Goal: Complete application form: Complete application form

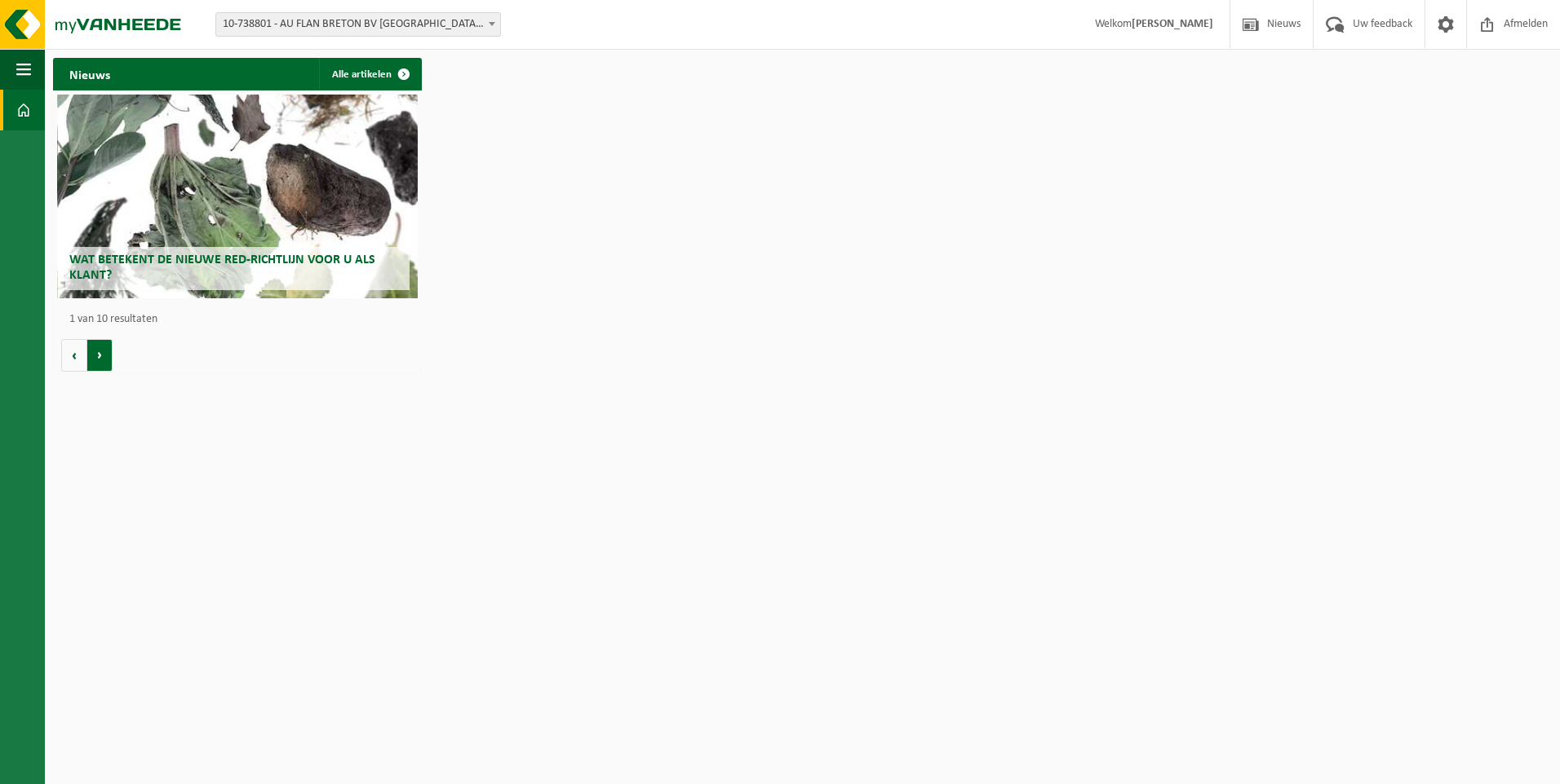
click at [96, 361] on button "Volgende" at bounding box center [100, 355] width 25 height 33
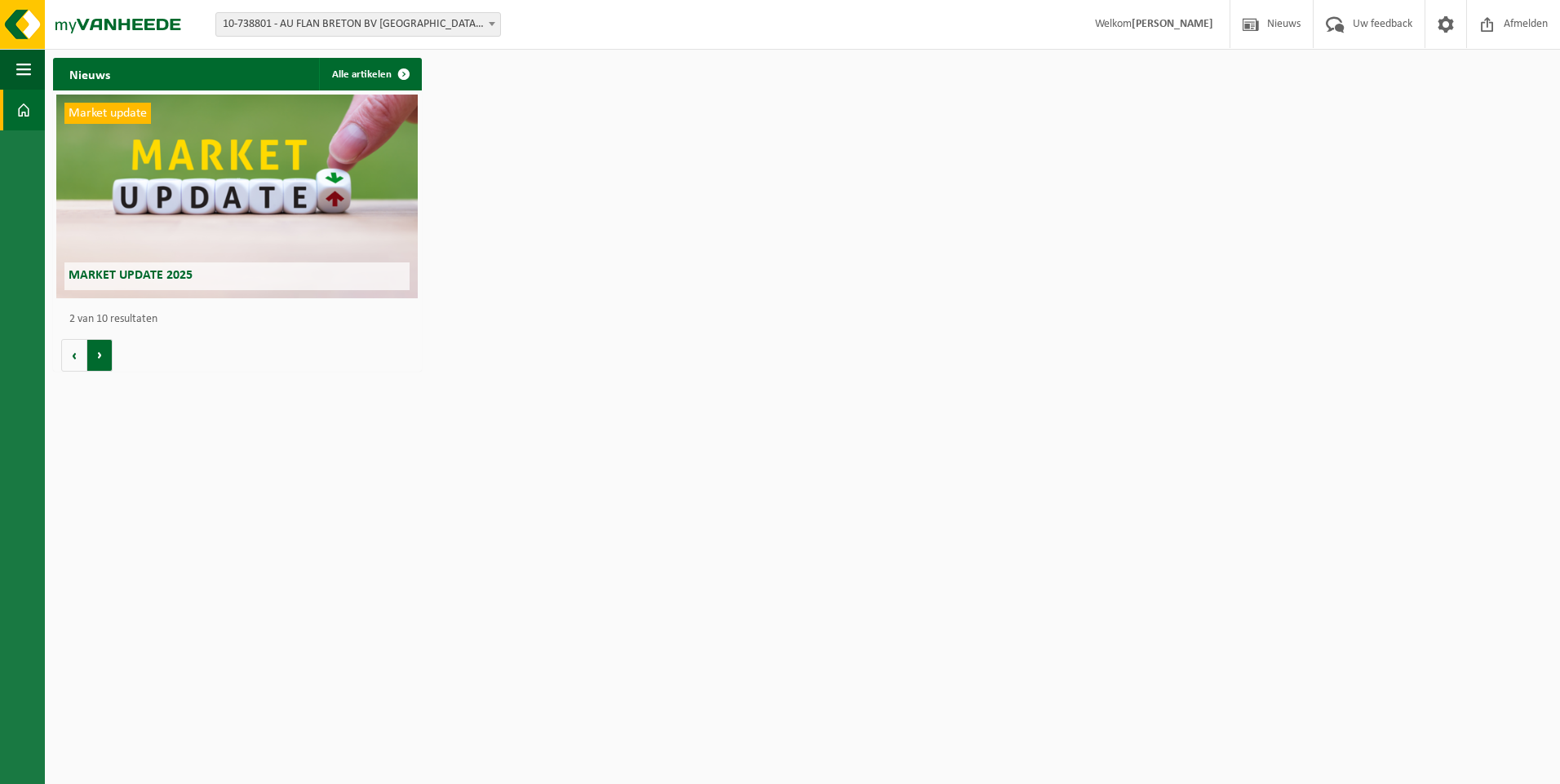
click at [96, 361] on button "Volgende" at bounding box center [100, 355] width 25 height 33
click at [101, 361] on button "Volgende" at bounding box center [100, 355] width 25 height 33
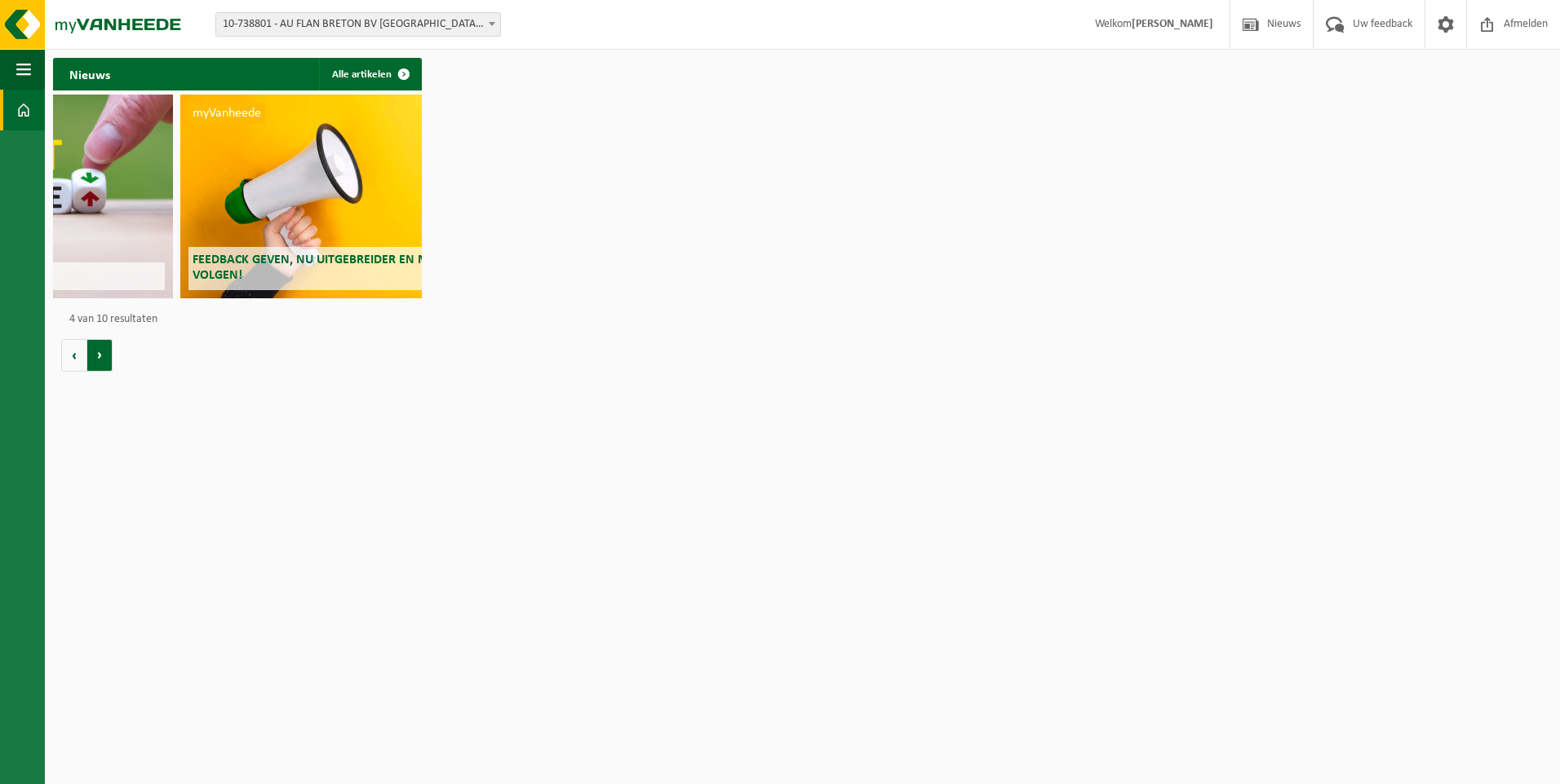
click at [101, 361] on button "Volgende" at bounding box center [100, 355] width 25 height 33
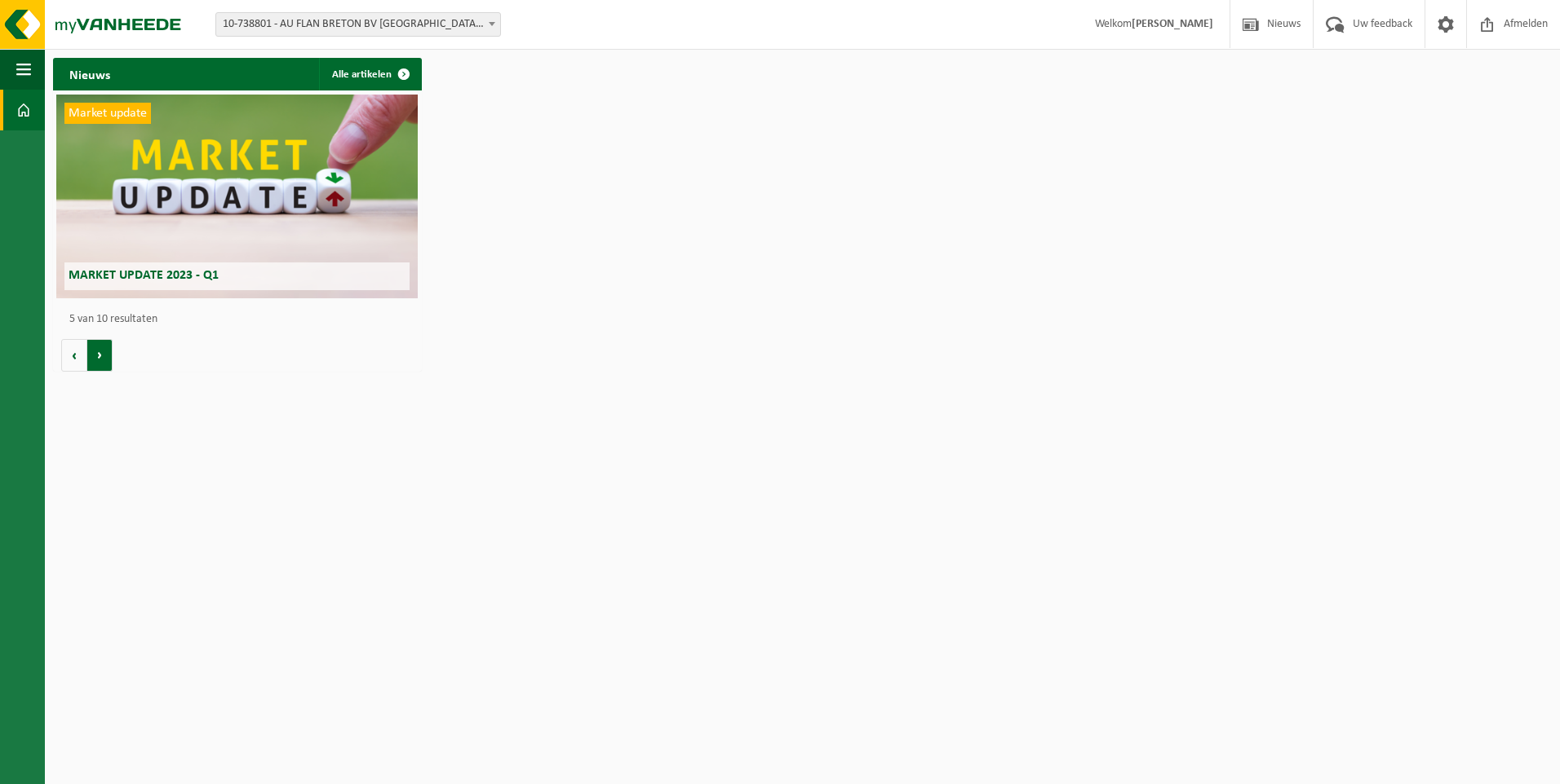
click at [101, 361] on button "Volgende" at bounding box center [100, 355] width 25 height 33
click at [102, 360] on button "Volgende" at bounding box center [100, 355] width 25 height 33
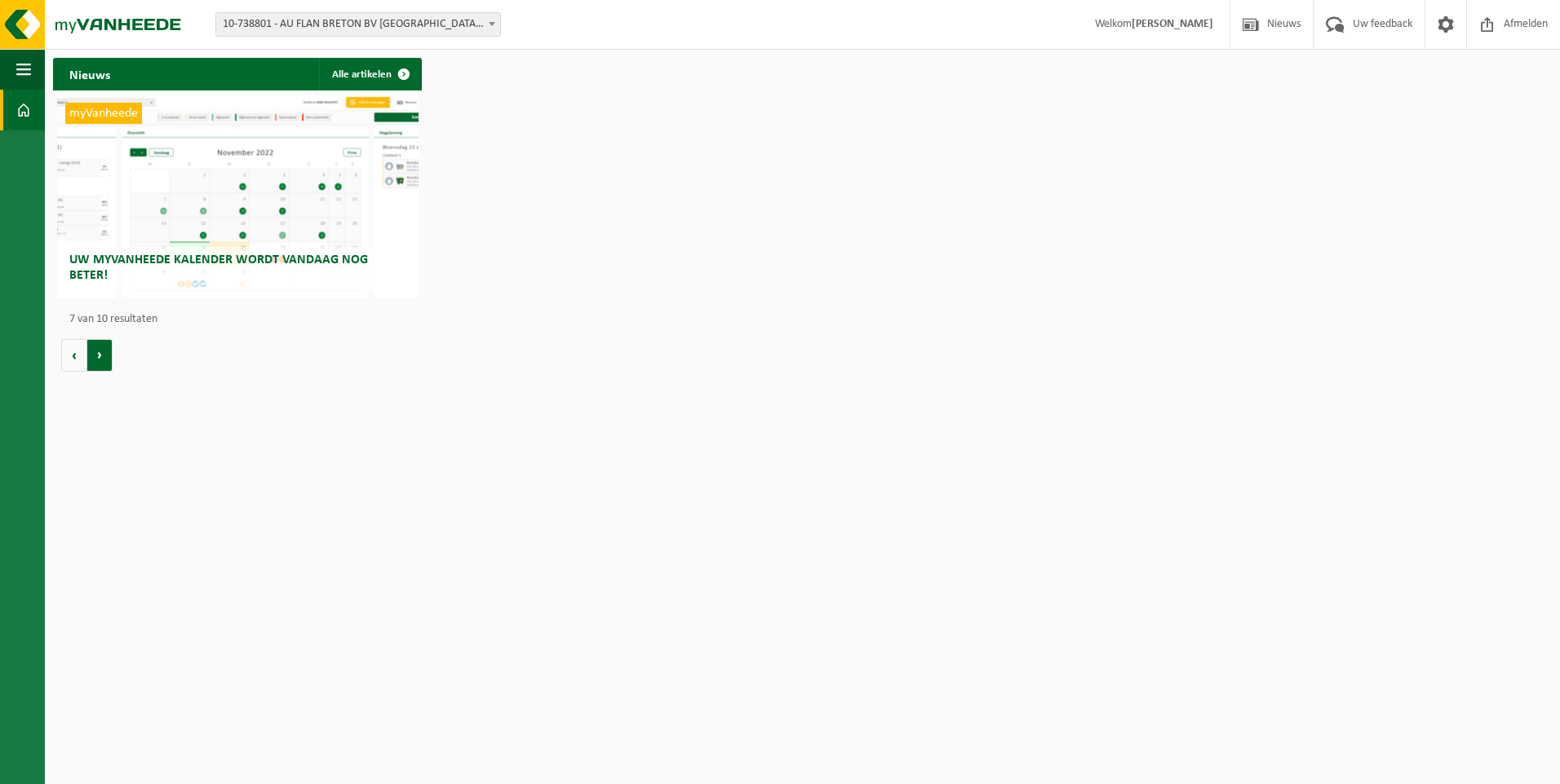
click at [102, 360] on button "Volgende" at bounding box center [100, 355] width 25 height 33
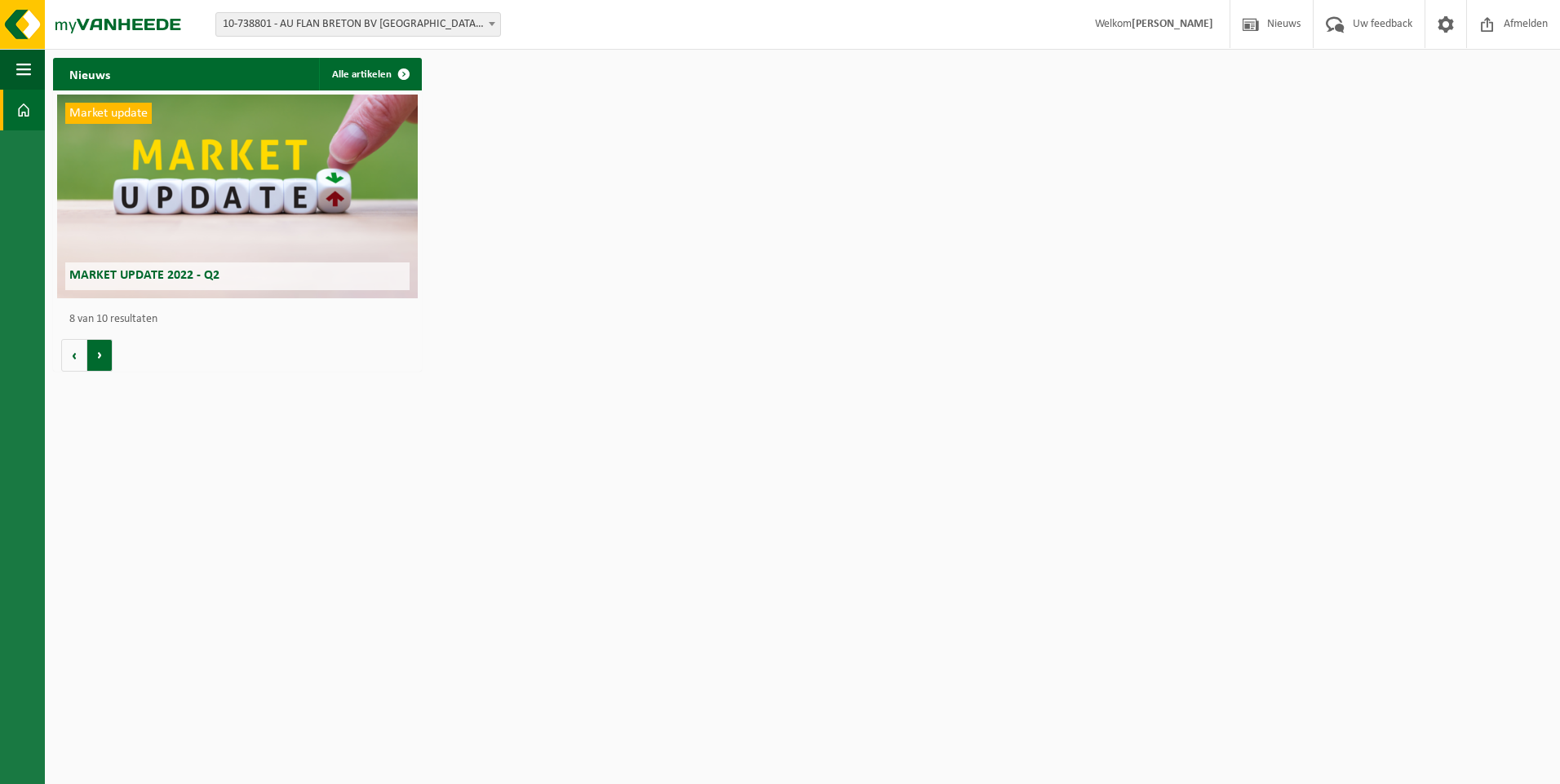
click at [102, 360] on button "Volgende" at bounding box center [100, 355] width 25 height 33
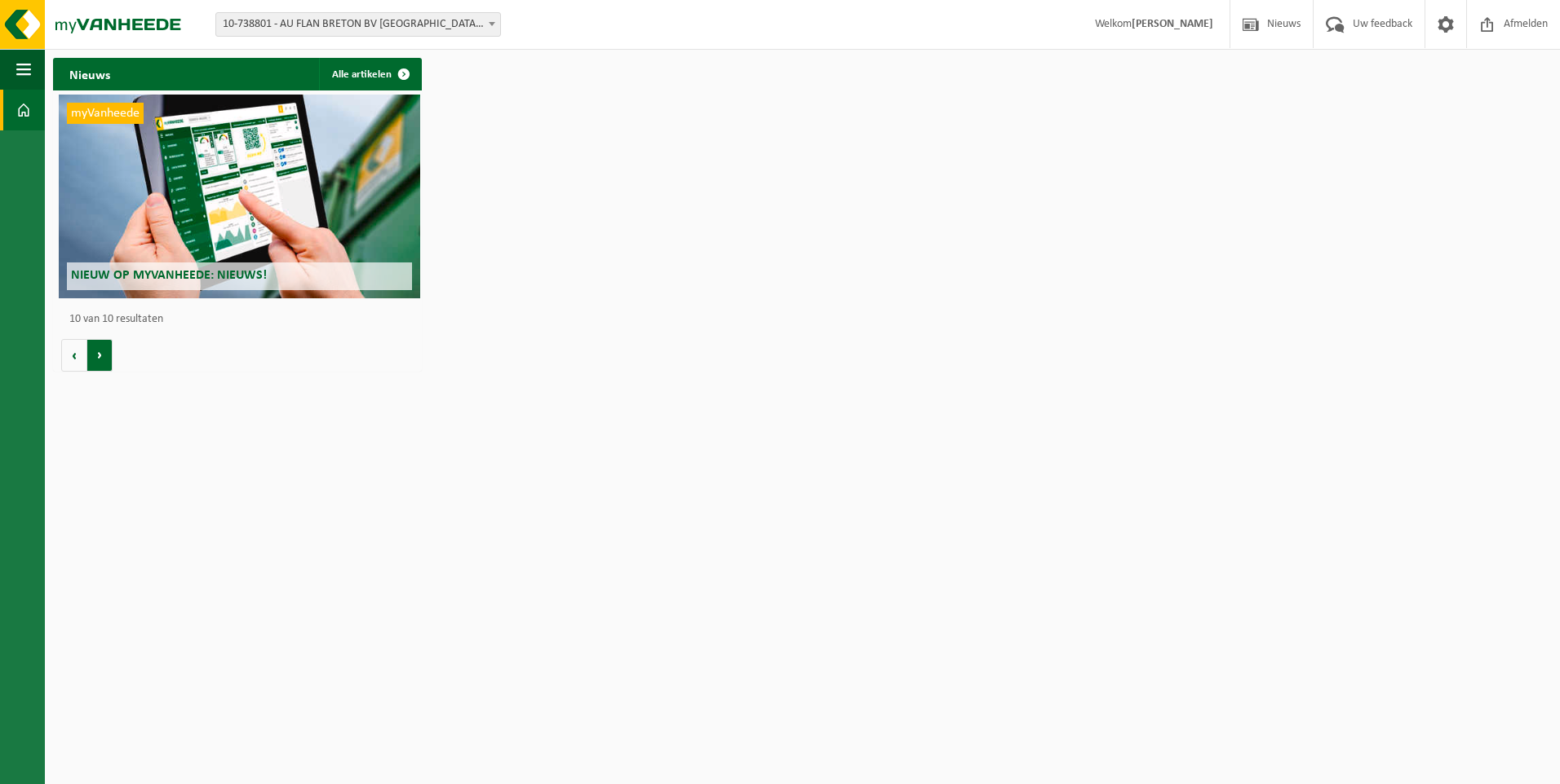
scroll to position [0, 3317]
click at [102, 360] on button "Volgende" at bounding box center [100, 355] width 25 height 33
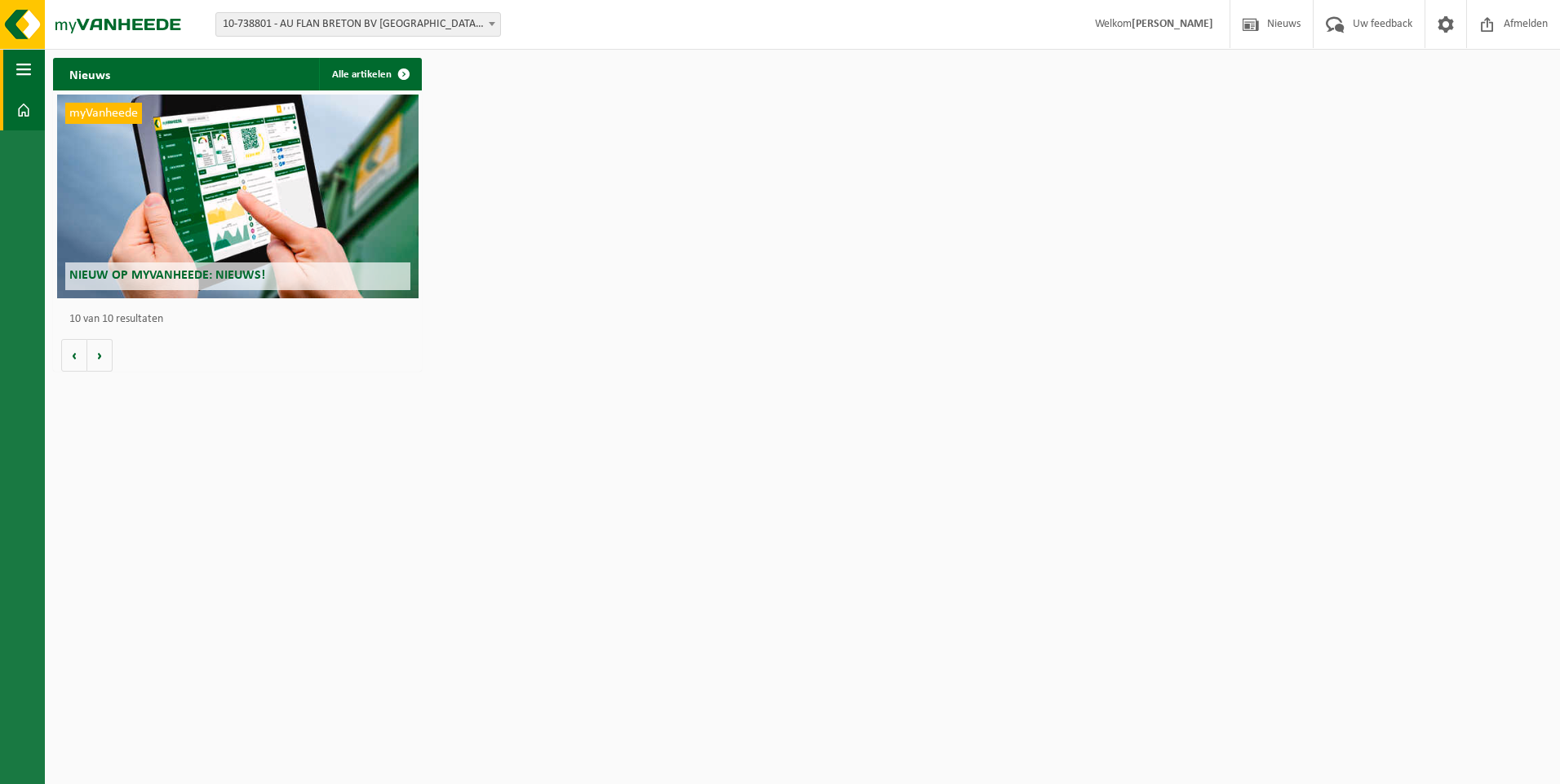
click at [25, 71] on span "button" at bounding box center [23, 70] width 14 height 41
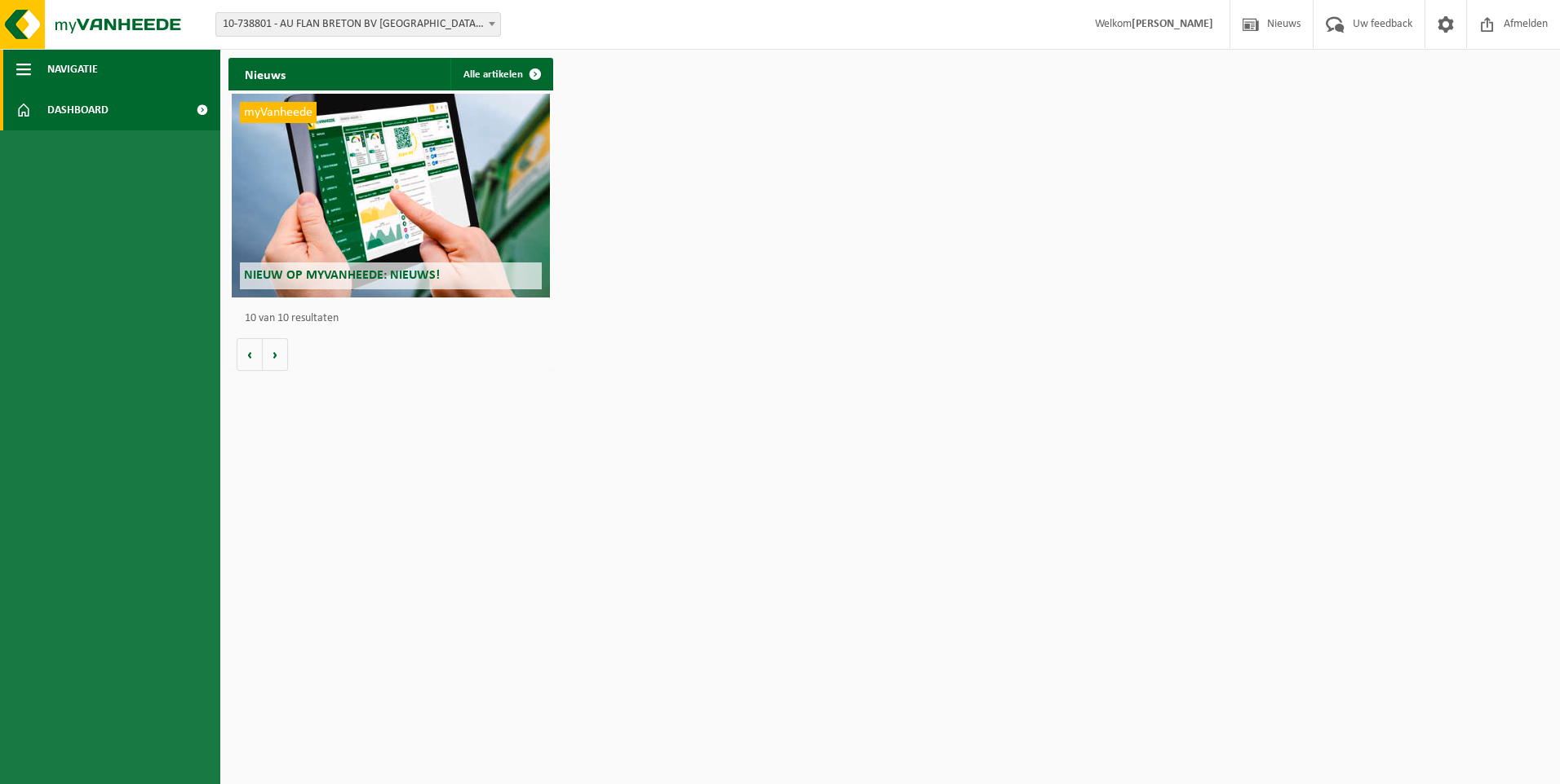
scroll to position [0, 2923]
click at [129, 119] on link "Dashboard" at bounding box center [110, 110] width 221 height 41
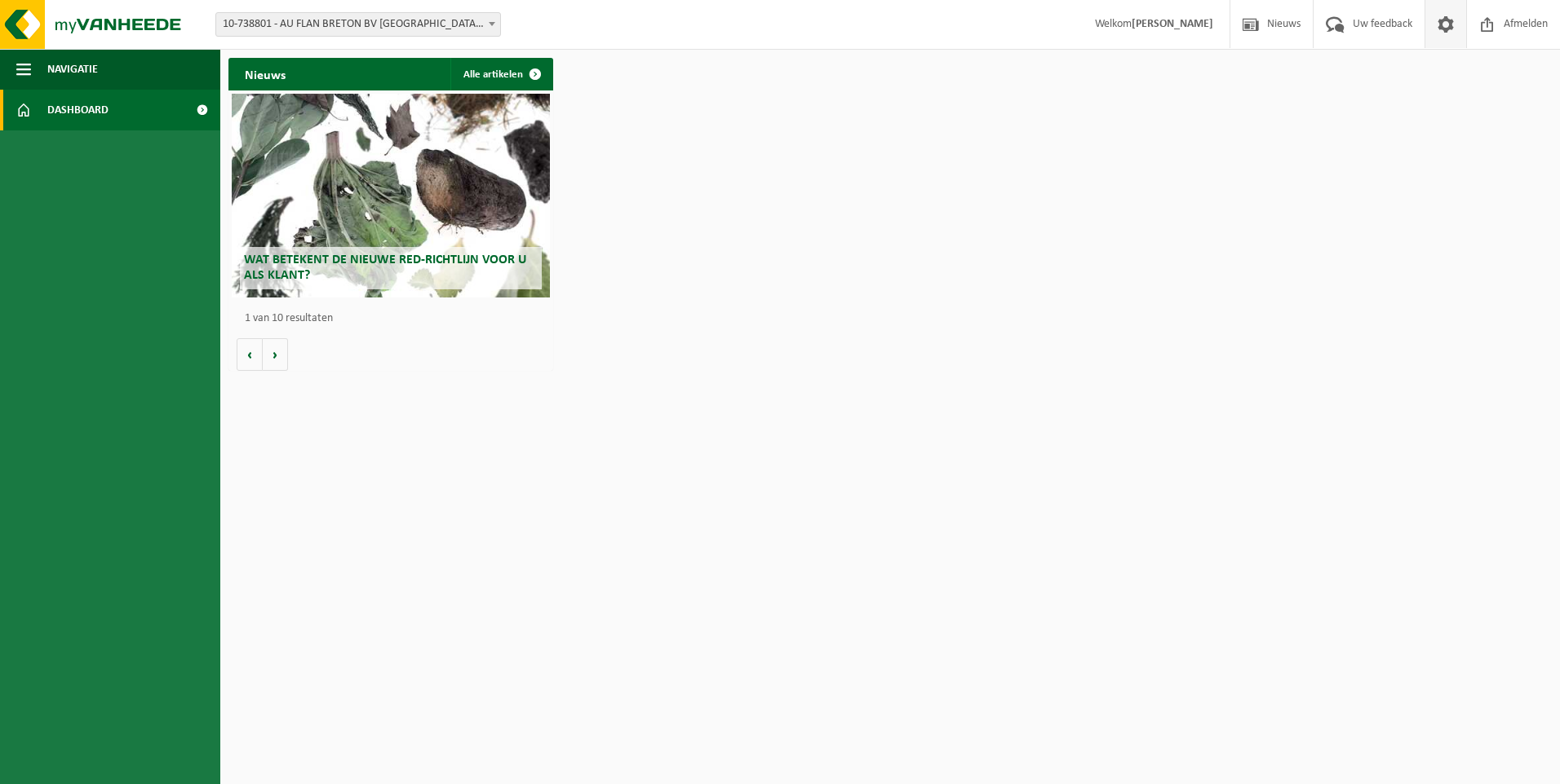
click at [1454, 27] on span at bounding box center [1445, 24] width 24 height 48
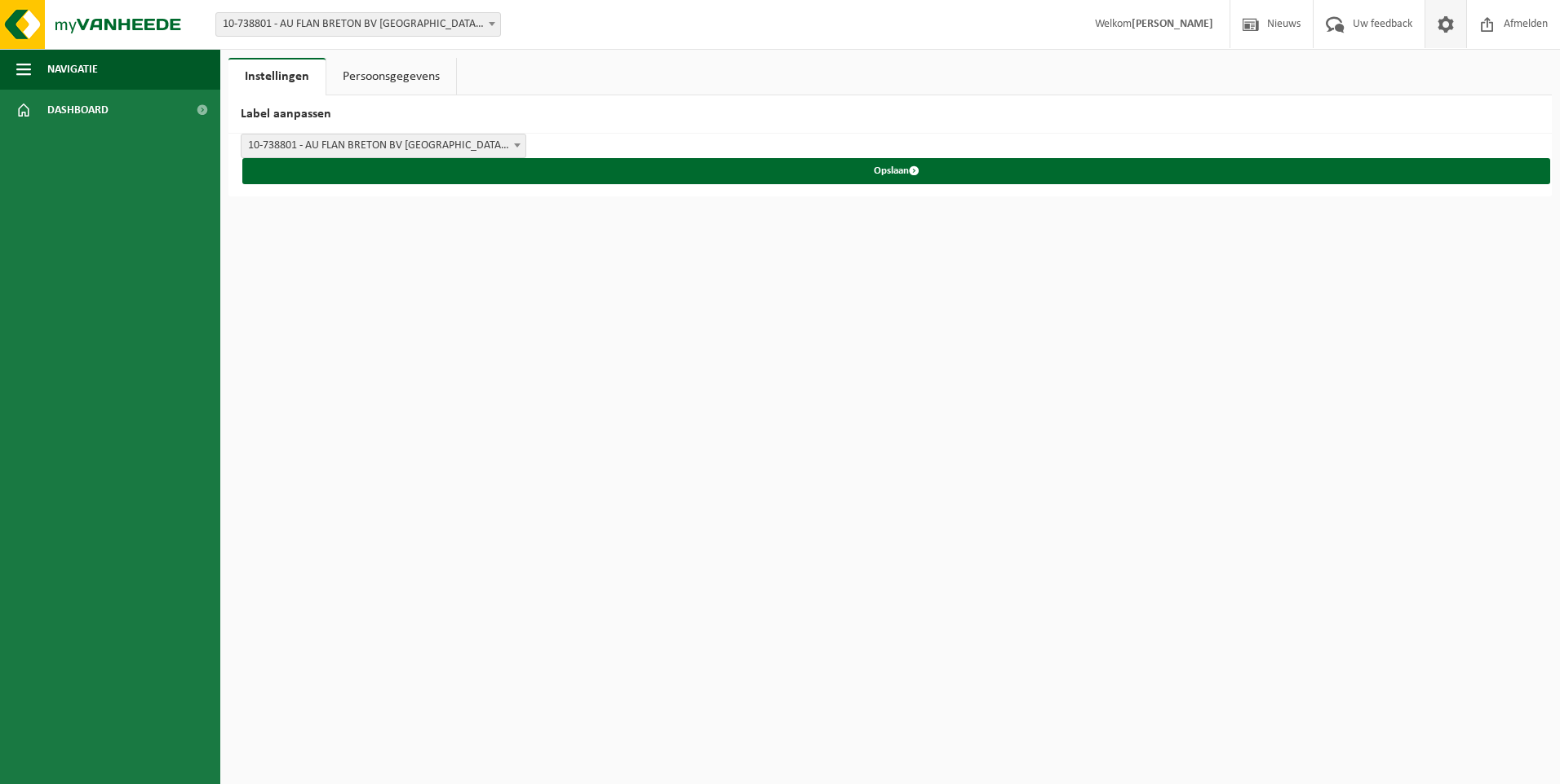
click at [424, 78] on link "Persoonsgegevens" at bounding box center [390, 77] width 130 height 38
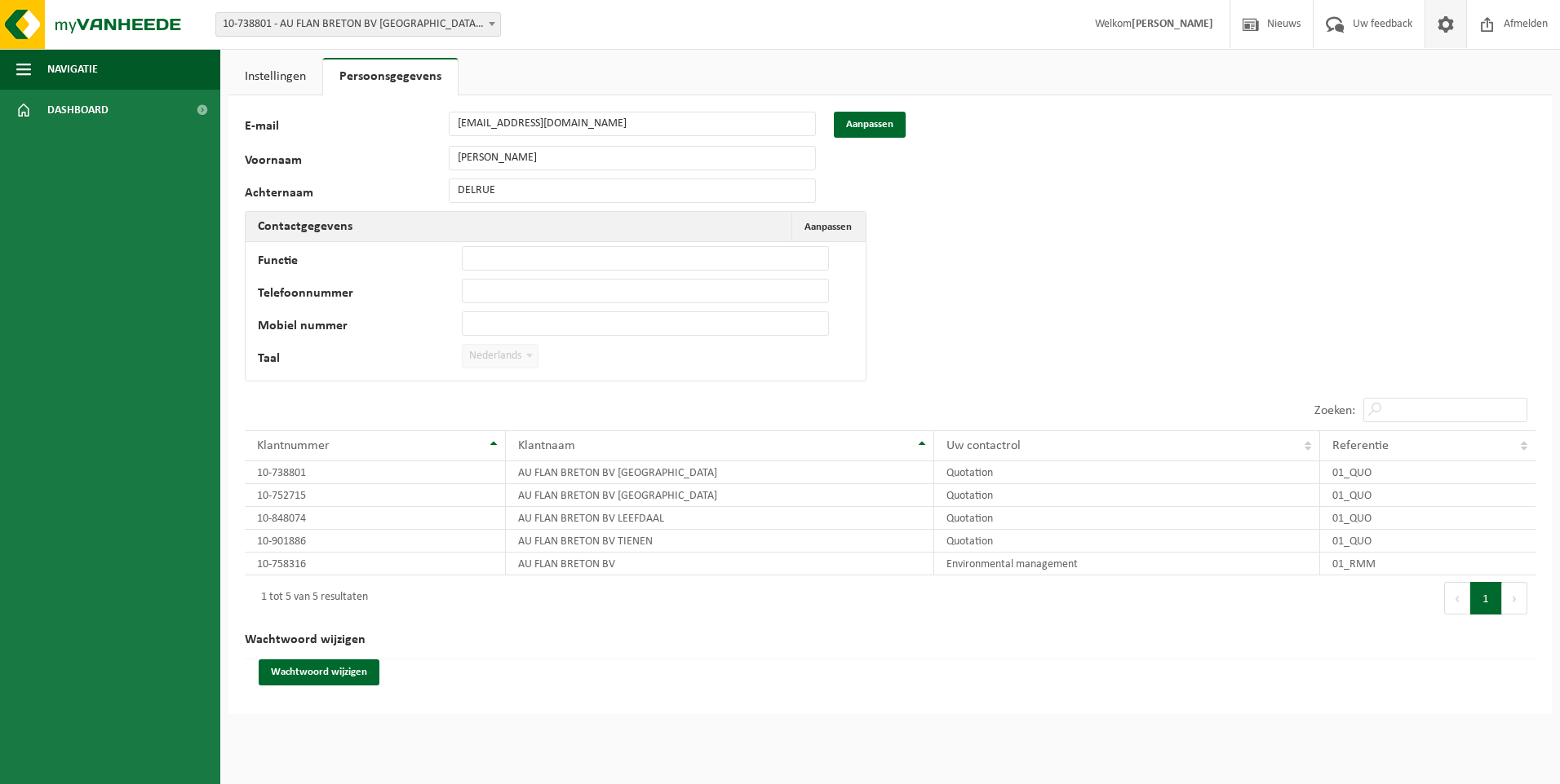
click at [264, 79] on link "Instellingen" at bounding box center [275, 77] width 94 height 38
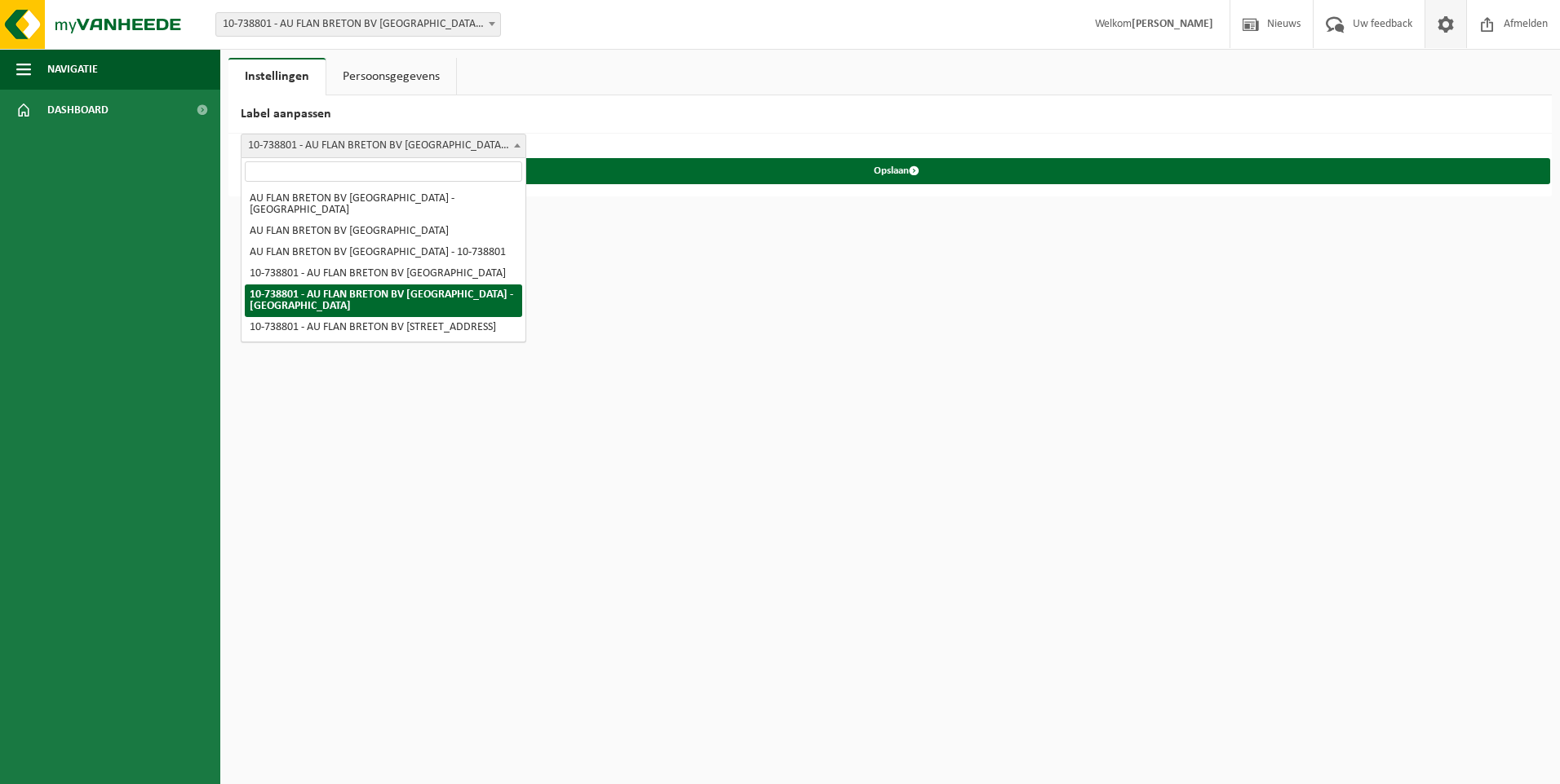
click at [447, 144] on span "10-738801 - AU FLAN BRETON BV [GEOGRAPHIC_DATA] - [GEOGRAPHIC_DATA]" at bounding box center [383, 146] width 284 height 23
click at [99, 114] on span "Dashboard" at bounding box center [78, 110] width 61 height 41
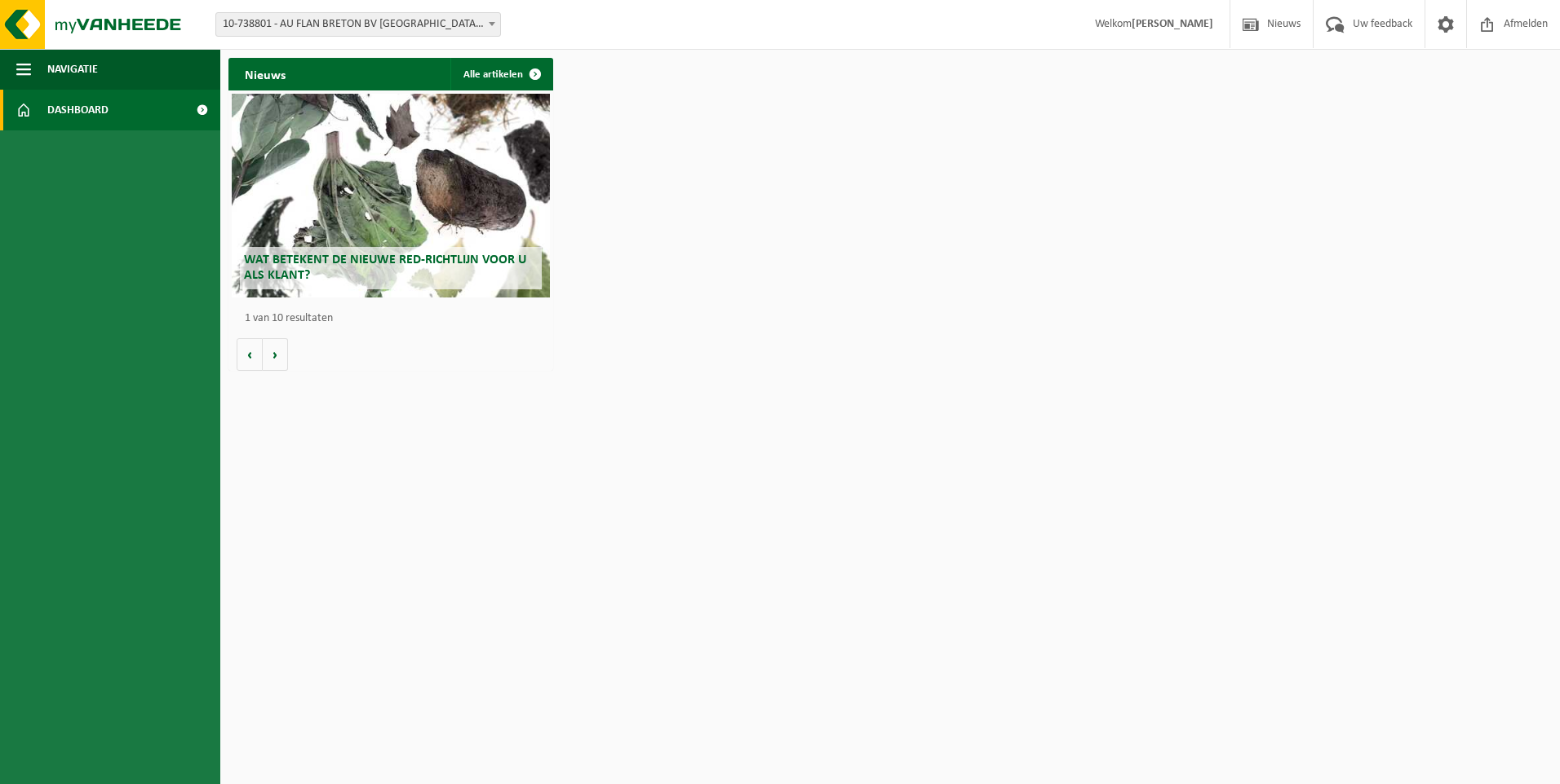
click at [438, 192] on div "Wat betekent de nieuwe RED-richtlijn voor u als klant?" at bounding box center [390, 196] width 318 height 204
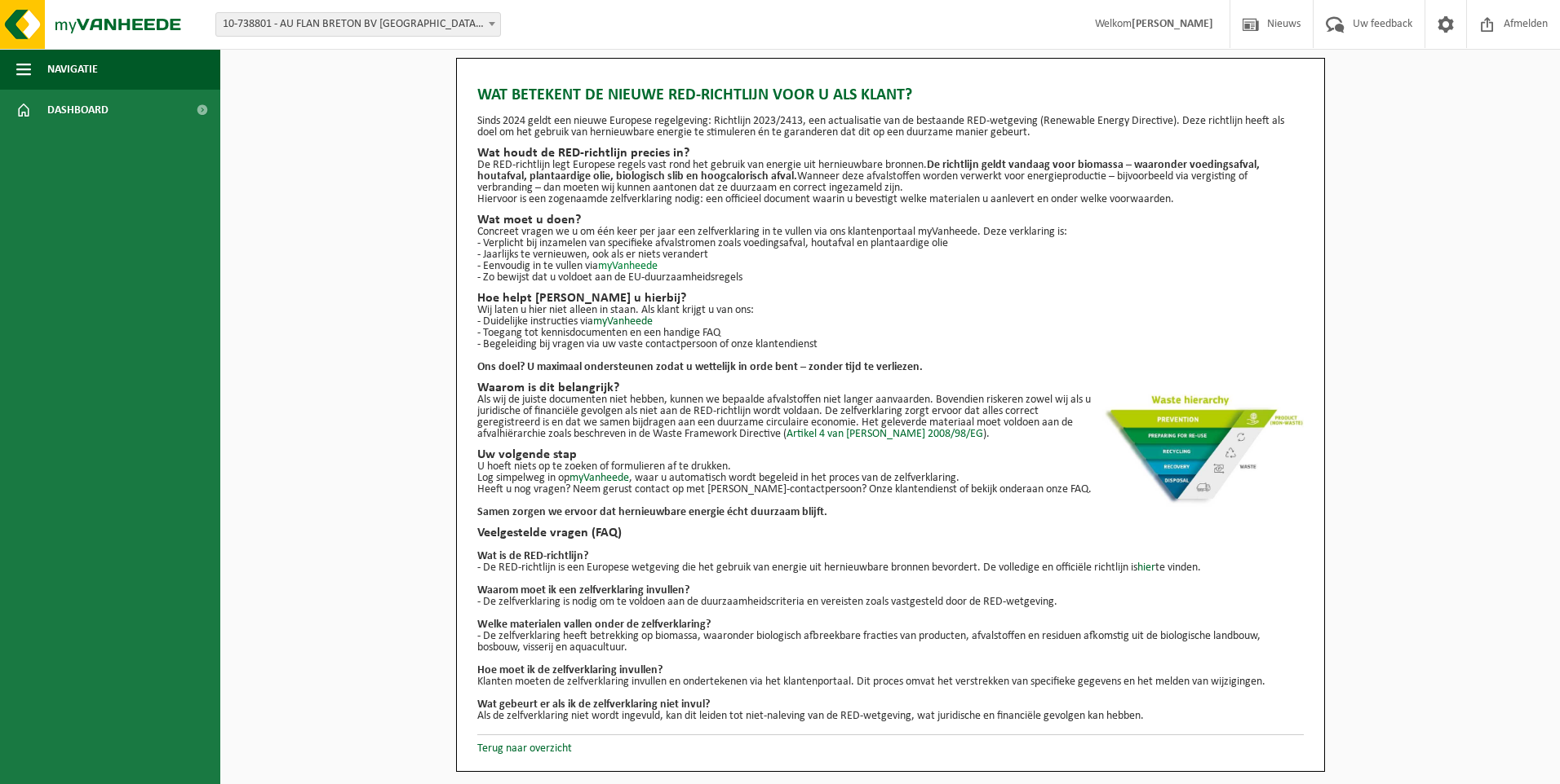
click at [633, 263] on link "myVanheede" at bounding box center [627, 266] width 60 height 13
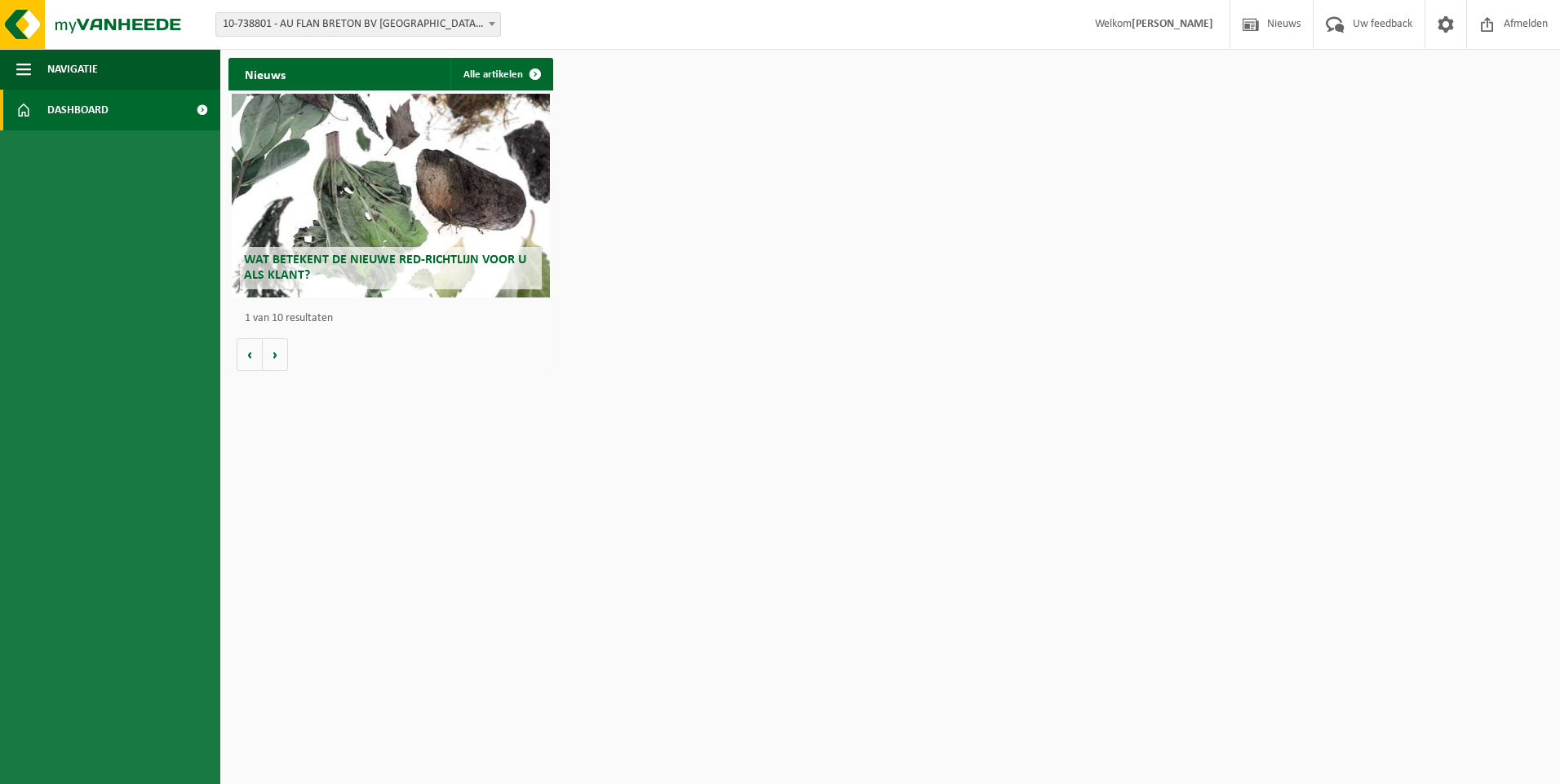
click at [197, 114] on span at bounding box center [201, 110] width 37 height 41
click at [77, 68] on span "Navigatie" at bounding box center [72, 70] width 51 height 41
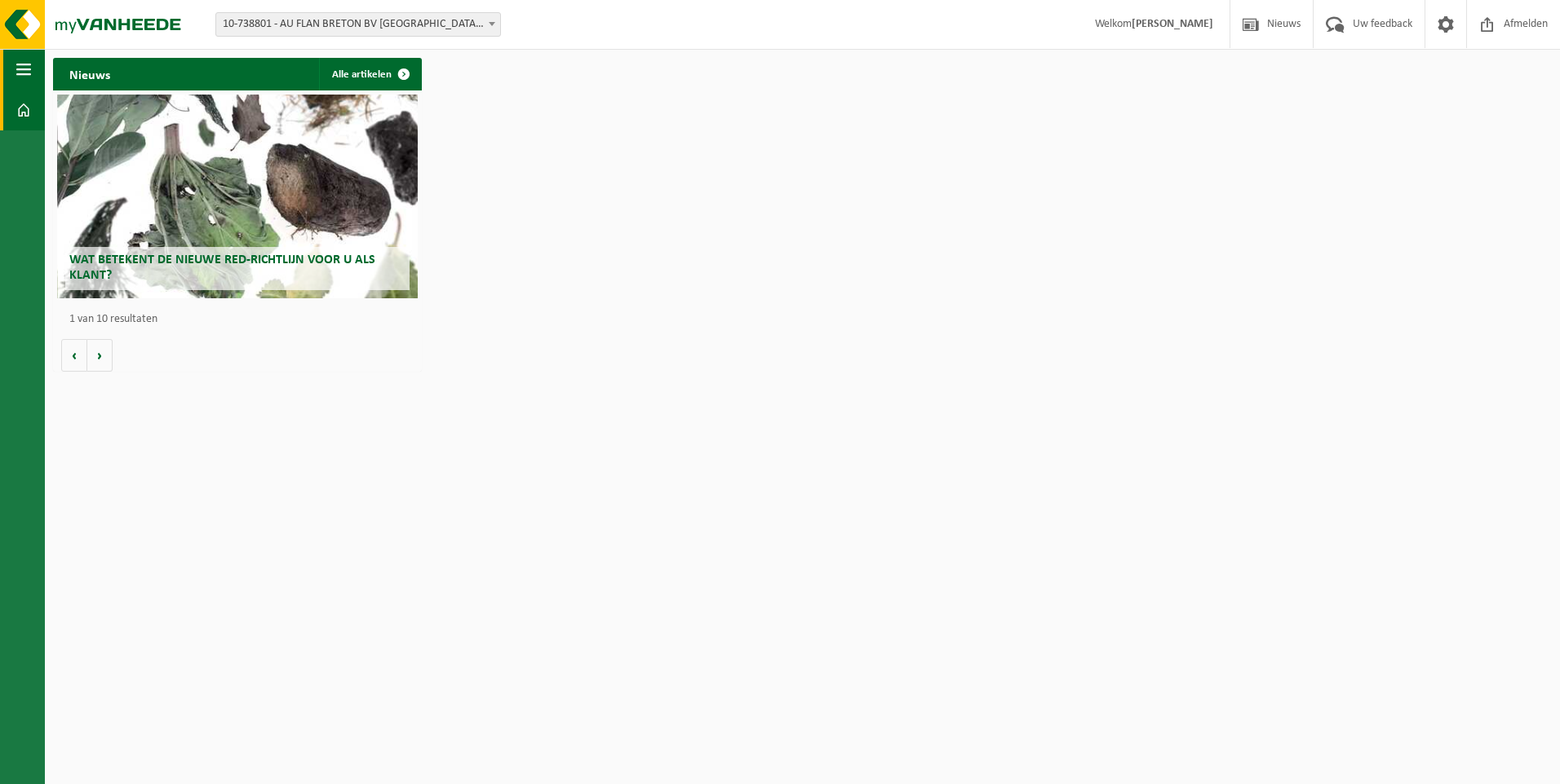
click at [77, 68] on h2 "Nieuws" at bounding box center [89, 74] width 73 height 32
click at [29, 71] on span "button" at bounding box center [23, 70] width 14 height 41
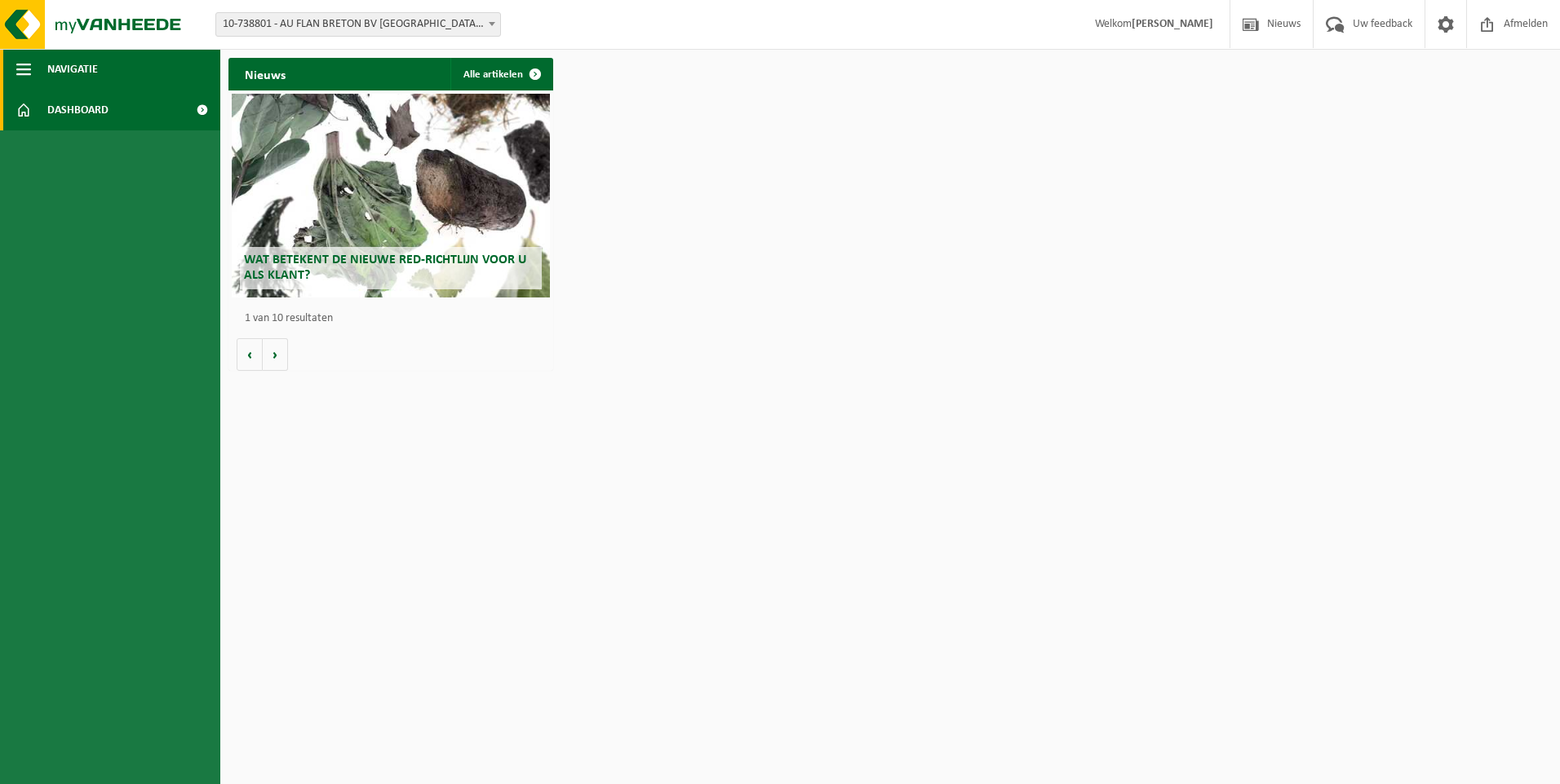
click at [92, 71] on span "Navigatie" at bounding box center [72, 70] width 51 height 41
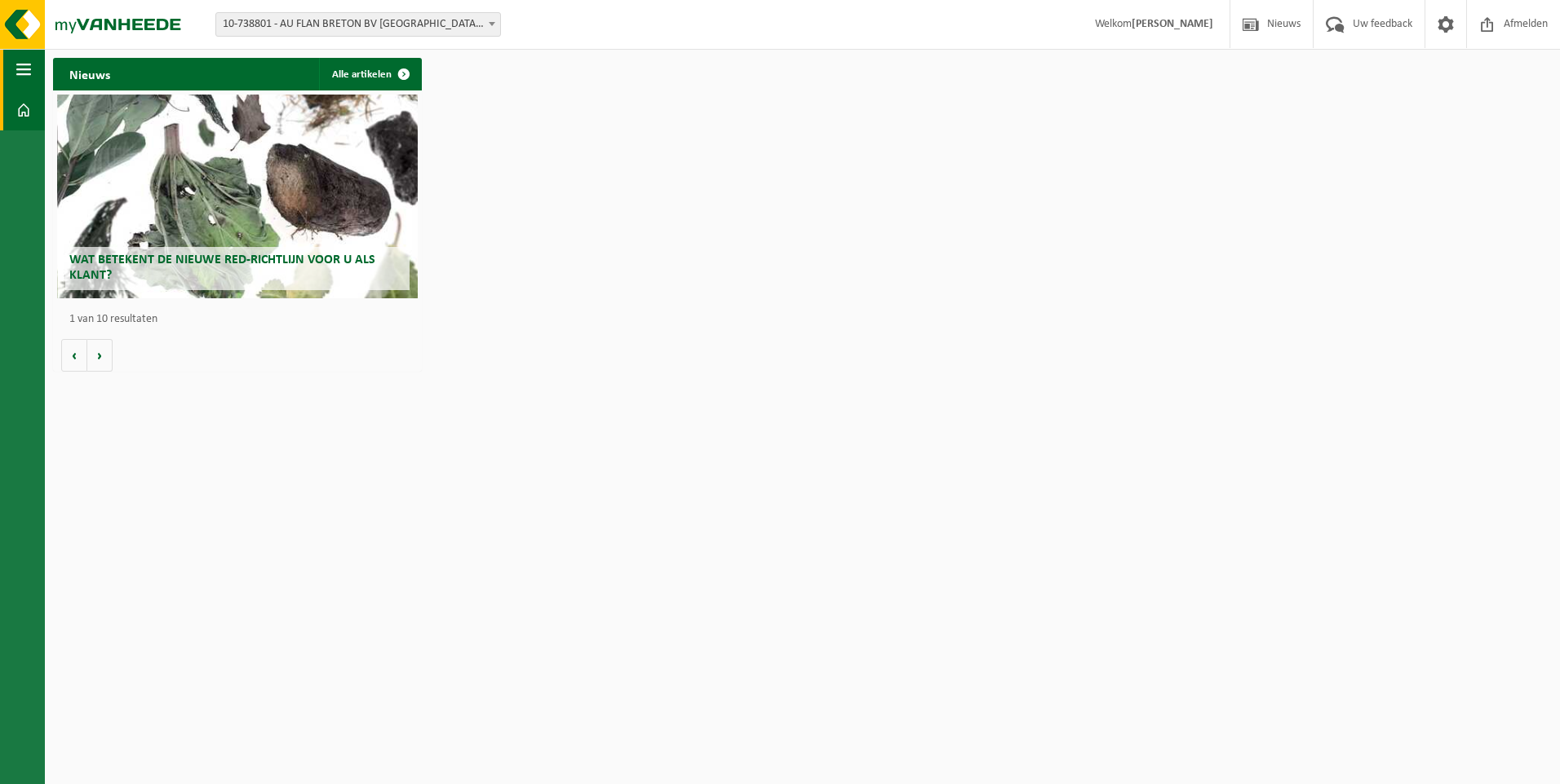
click at [92, 71] on h2 "Nieuws" at bounding box center [89, 74] width 73 height 32
click at [13, 71] on button "Navigatie" at bounding box center [22, 70] width 45 height 41
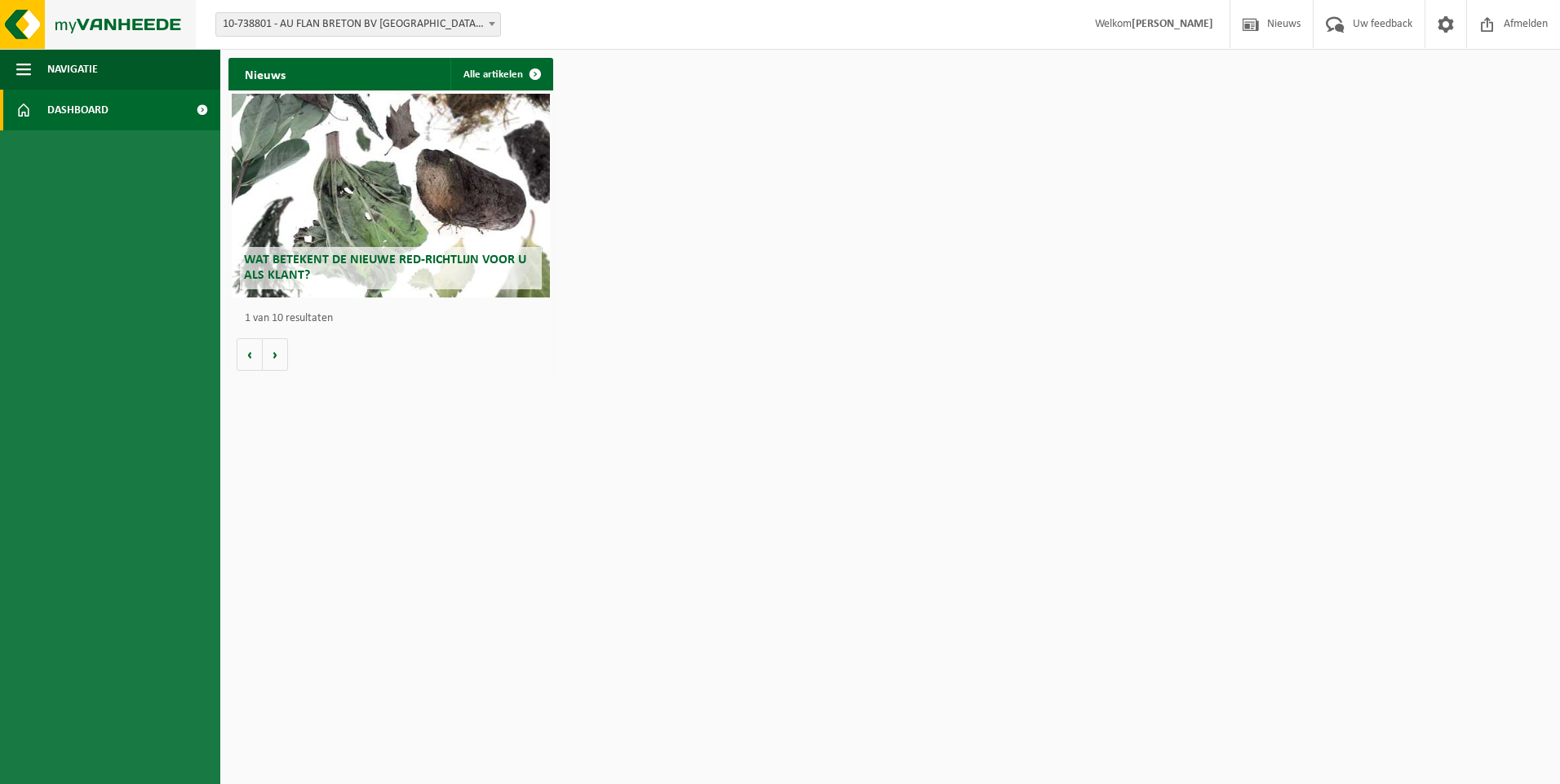
click at [138, 25] on img at bounding box center [97, 24] width 196 height 49
click at [335, 278] on h2 "Wat betekent de nieuwe RED-richtlijn voor u als klant?" at bounding box center [390, 268] width 302 height 42
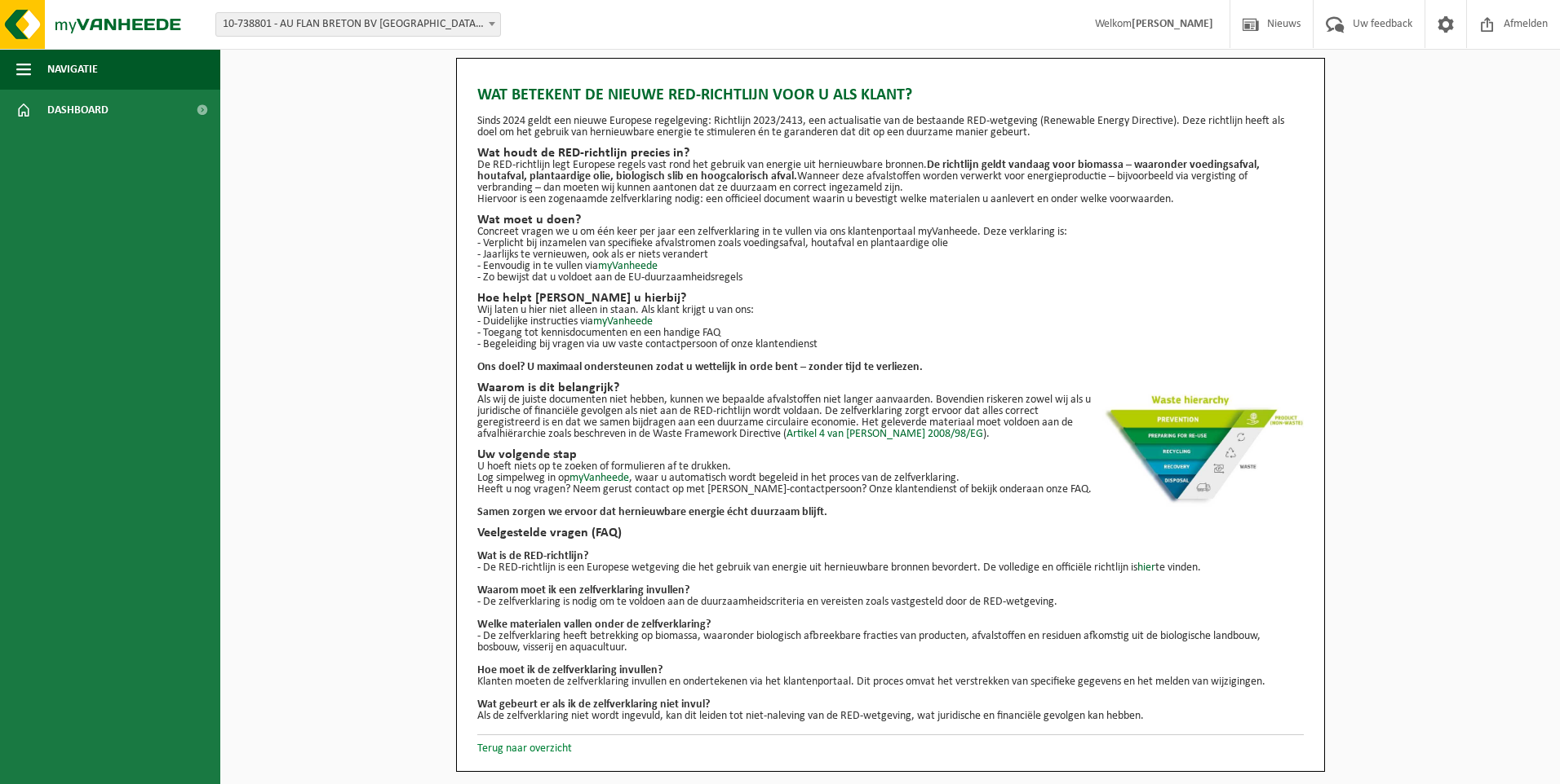
click at [563, 747] on link "Terug naar overzicht" at bounding box center [524, 749] width 95 height 13
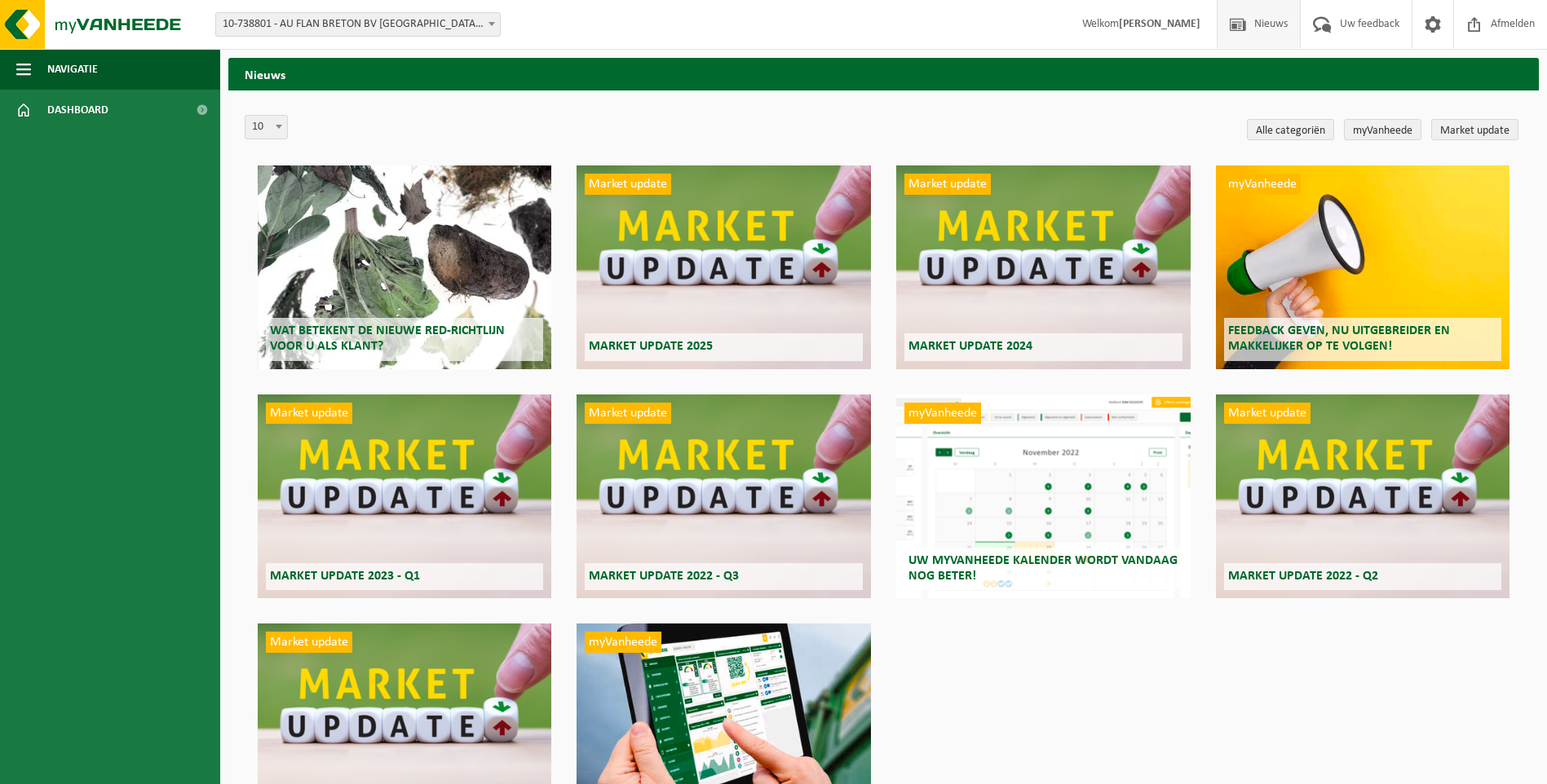
click at [448, 285] on div "Wat betekent de nieuwe RED-richtlijn voor u als klant?" at bounding box center [405, 267] width 294 height 204
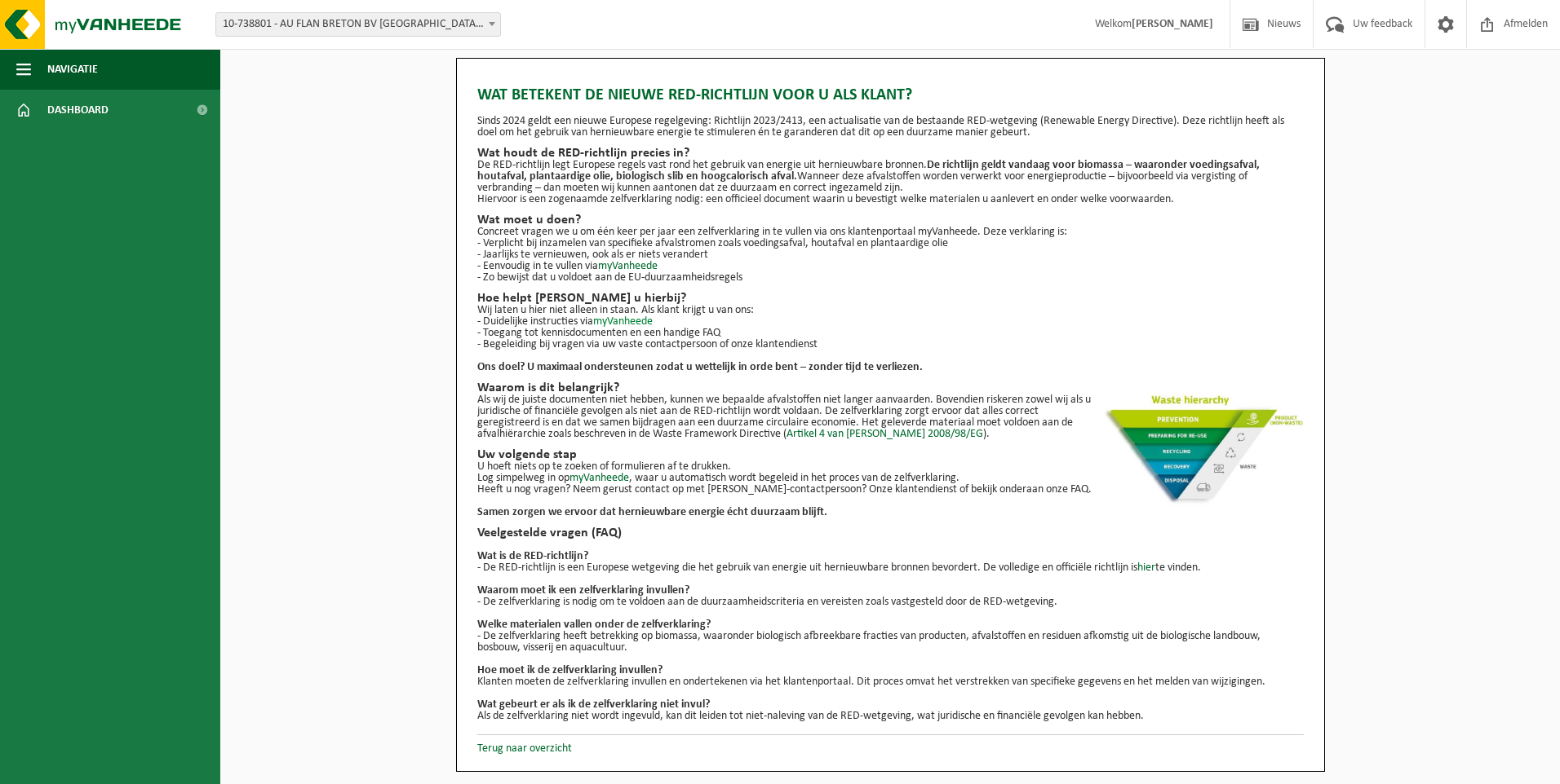
click at [627, 321] on link "myVanheede" at bounding box center [623, 321] width 60 height 13
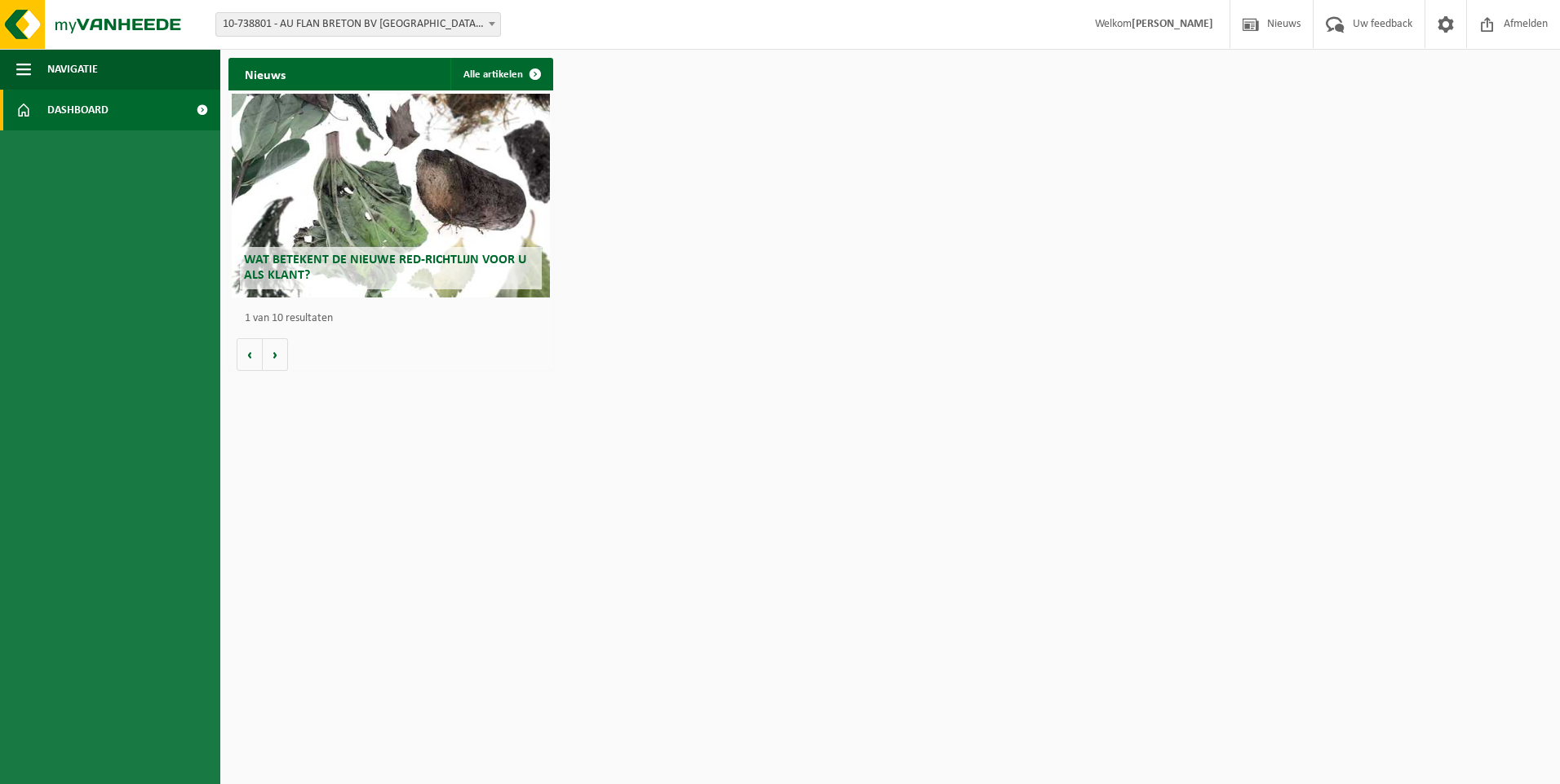
click at [347, 83] on div "Nieuws Alle artikelen" at bounding box center [390, 74] width 324 height 33
click at [541, 74] on span at bounding box center [535, 74] width 33 height 33
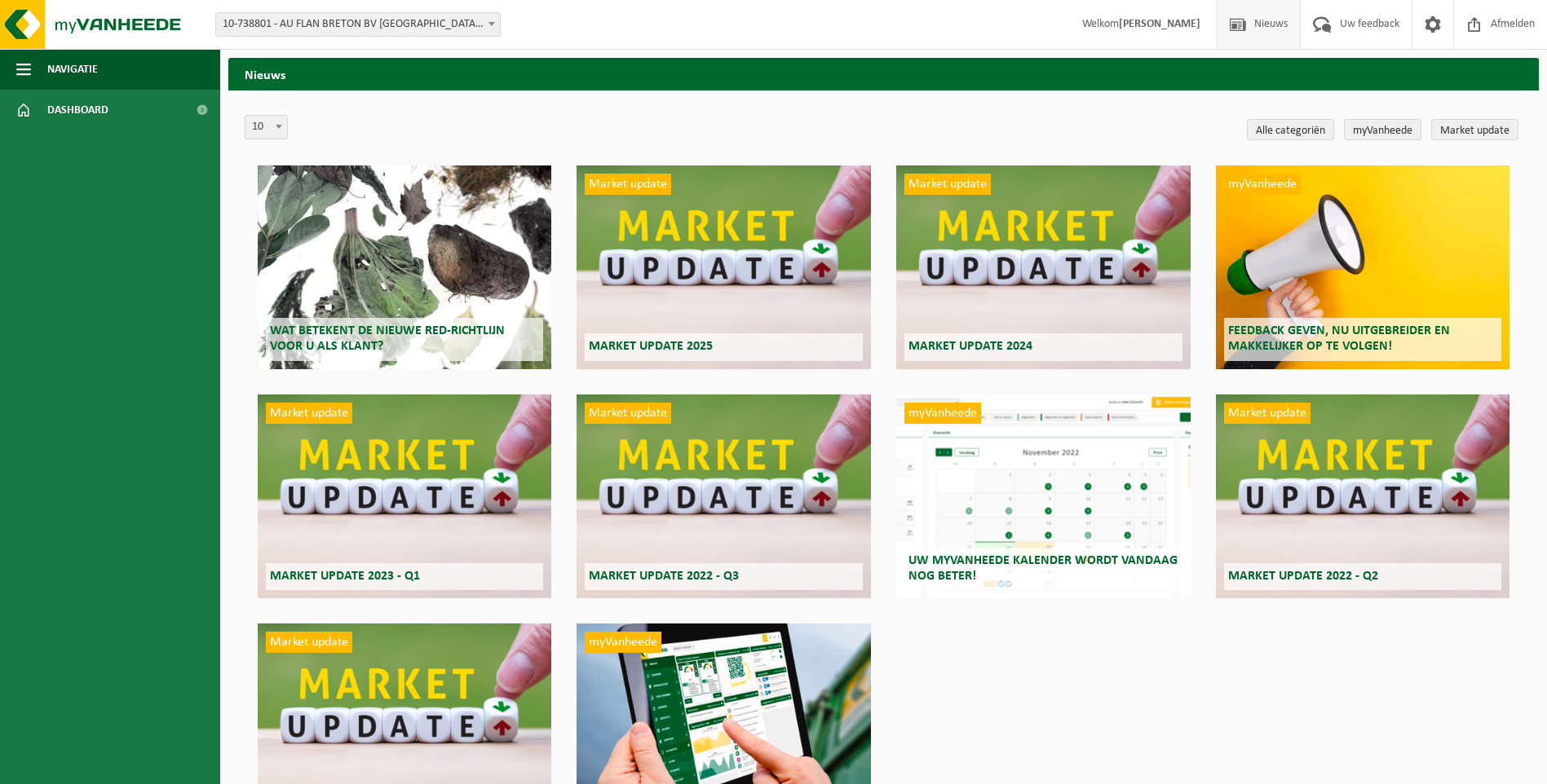
click at [283, 125] on span at bounding box center [279, 127] width 16 height 21
click at [351, 131] on div "10 20 50 100 10" at bounding box center [744, 129] width 999 height 29
click at [1390, 132] on link "myVanheede" at bounding box center [1383, 129] width 78 height 21
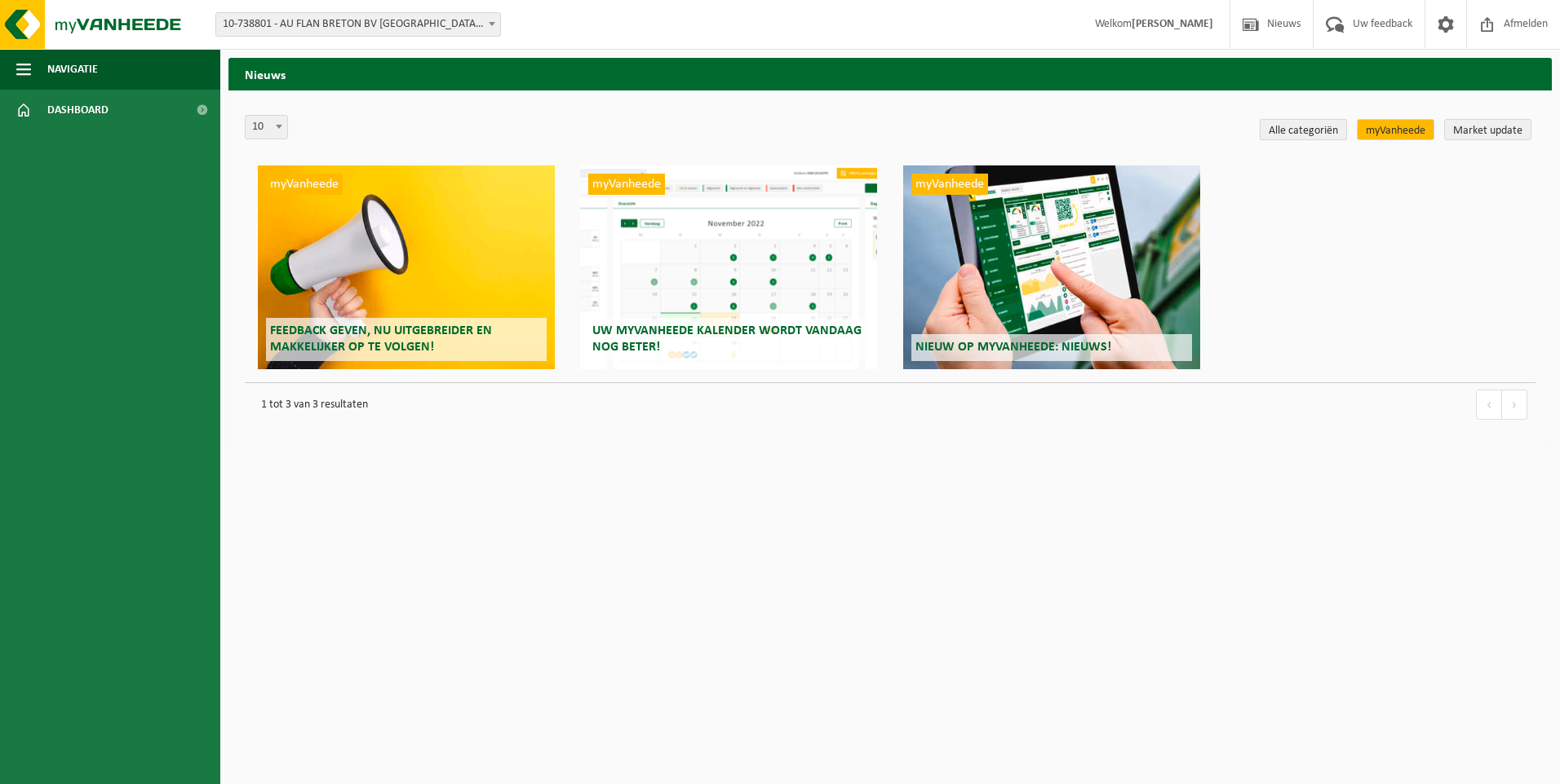
click at [1313, 131] on link "Alle categoriën" at bounding box center [1304, 129] width 88 height 21
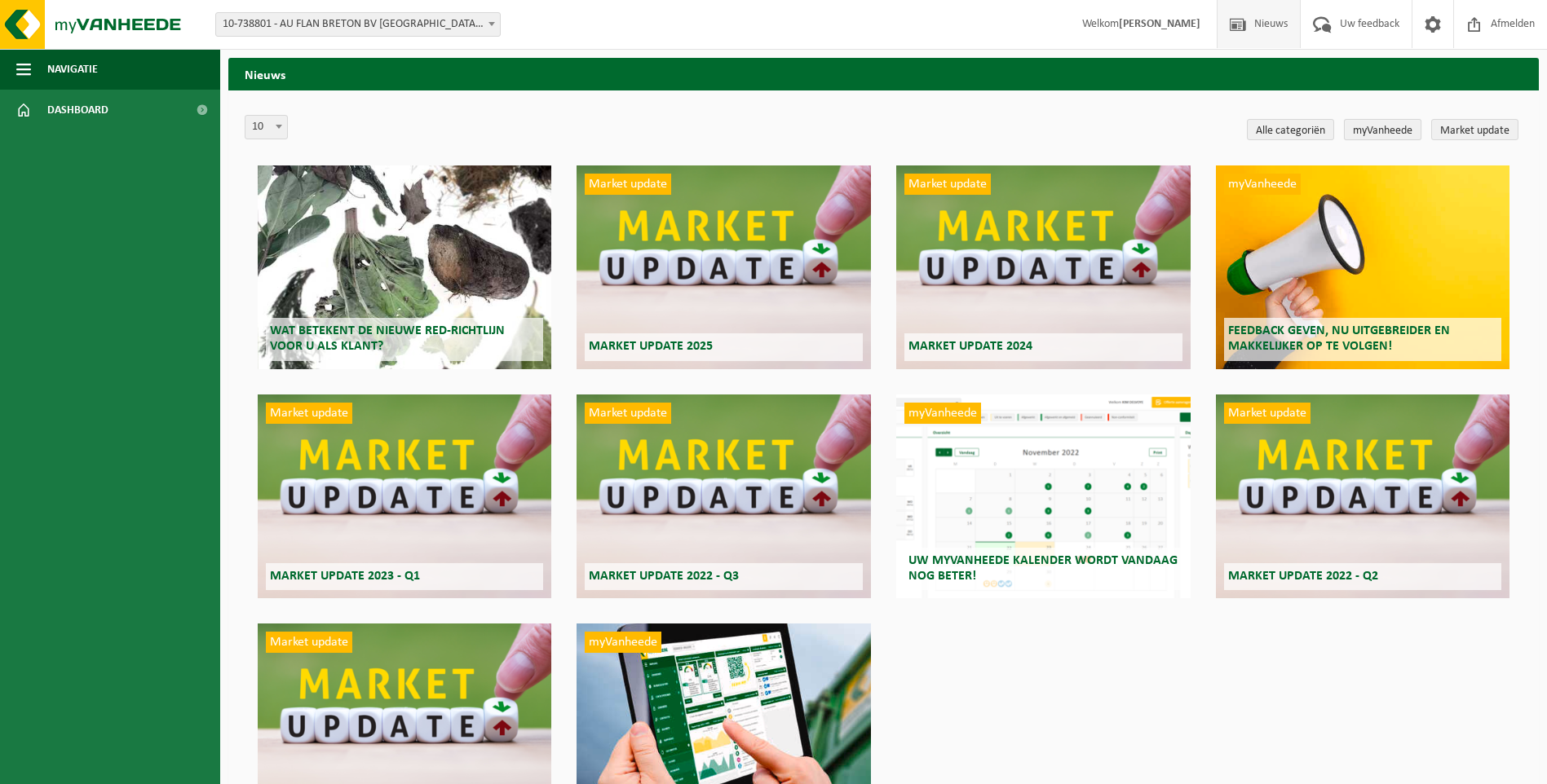
click at [1401, 131] on link "myVanheede" at bounding box center [1383, 129] width 78 height 21
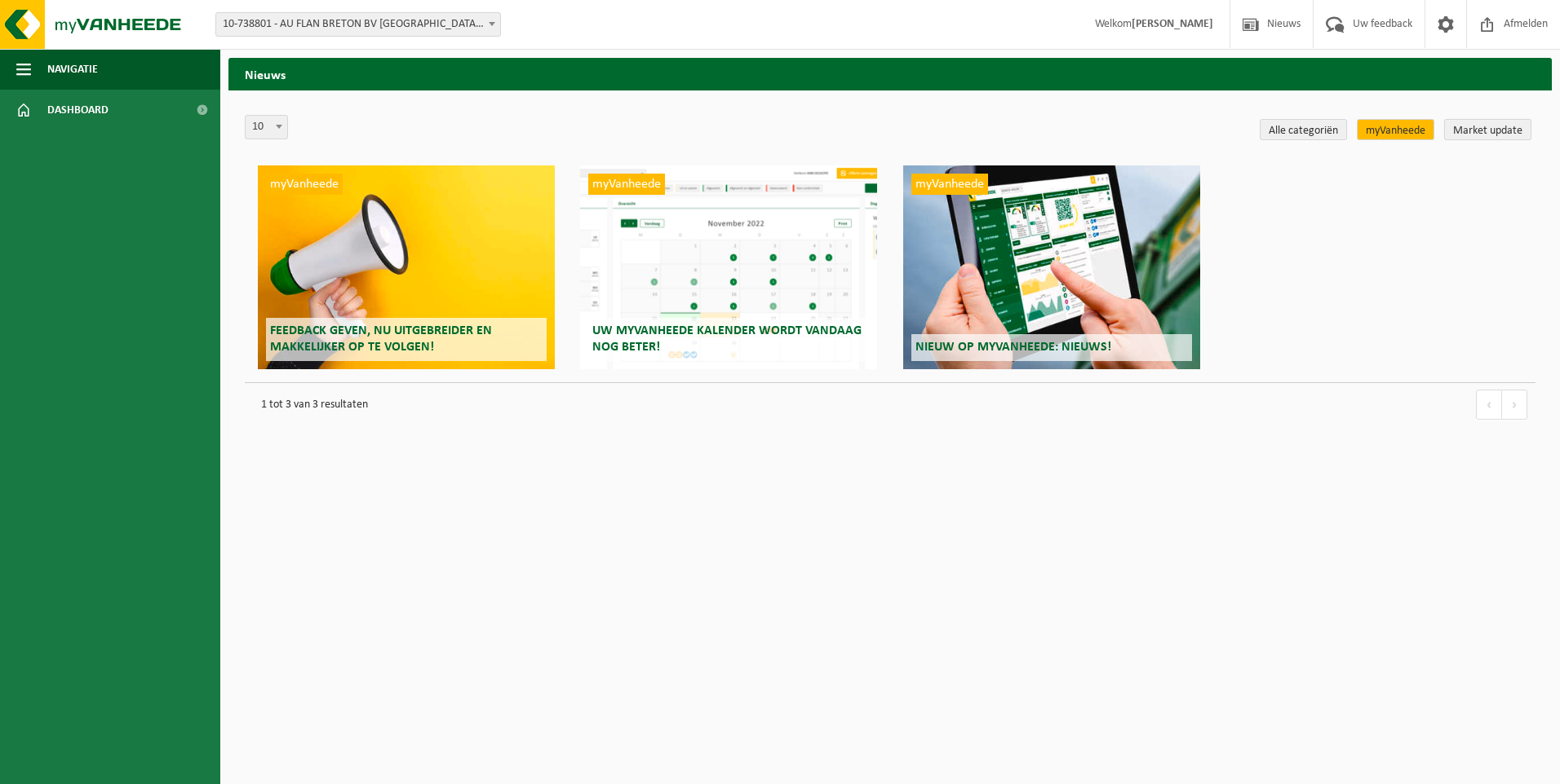
click at [1480, 130] on link "Market update" at bounding box center [1488, 129] width 88 height 21
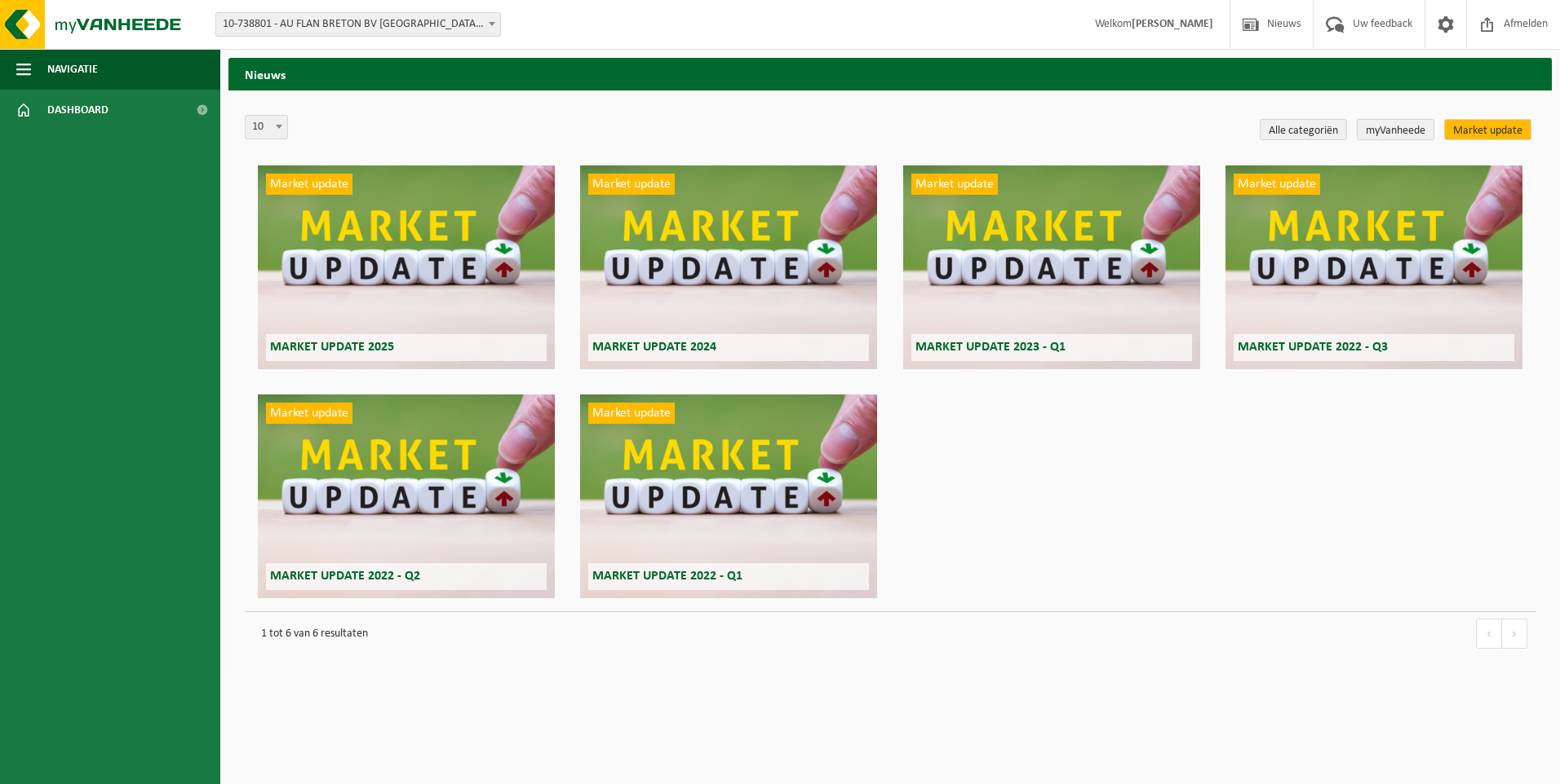
click at [1380, 133] on link "myVanheede" at bounding box center [1395, 129] width 78 height 21
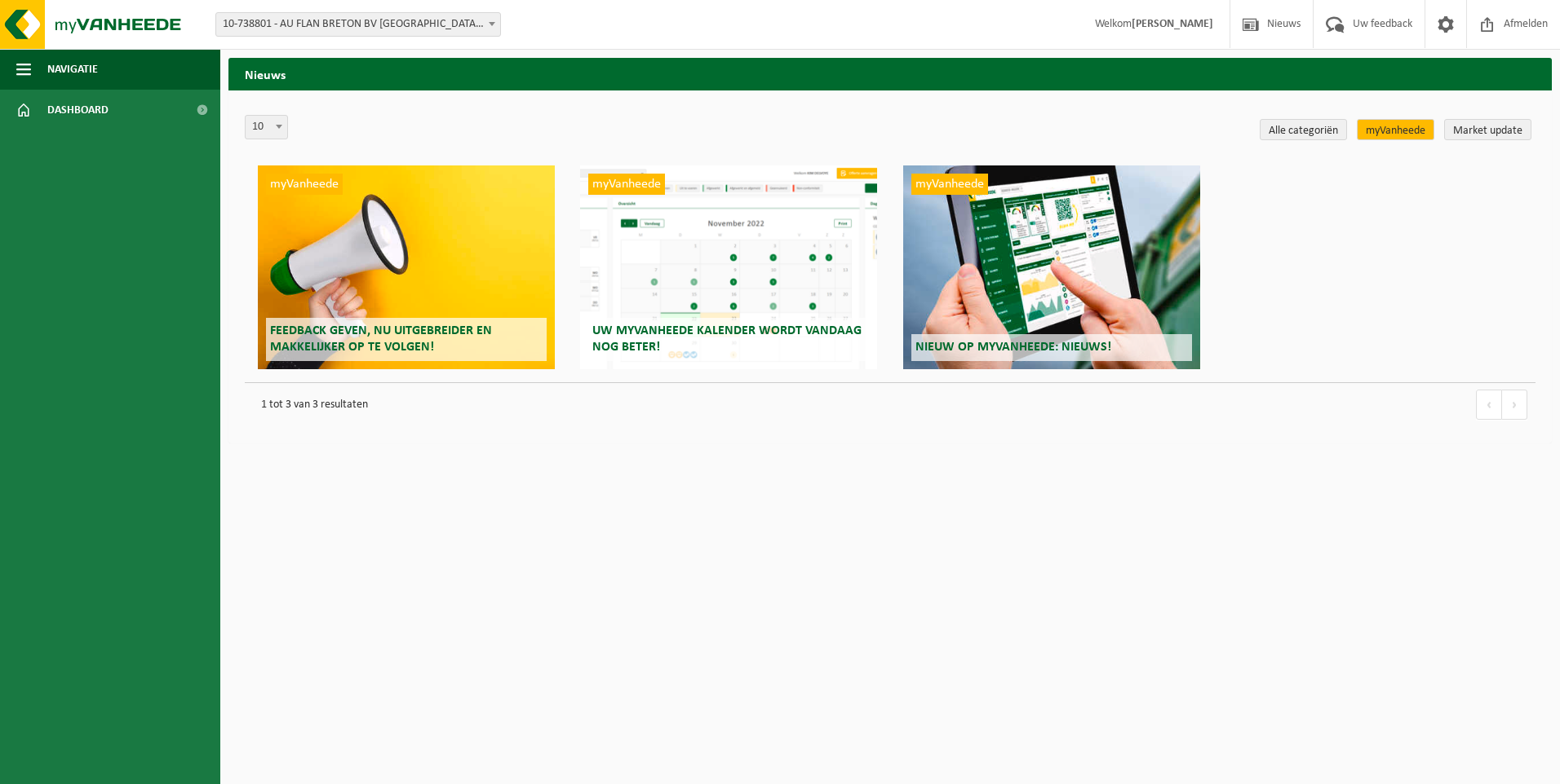
click at [1304, 129] on link "Alle categoriën" at bounding box center [1304, 129] width 88 height 21
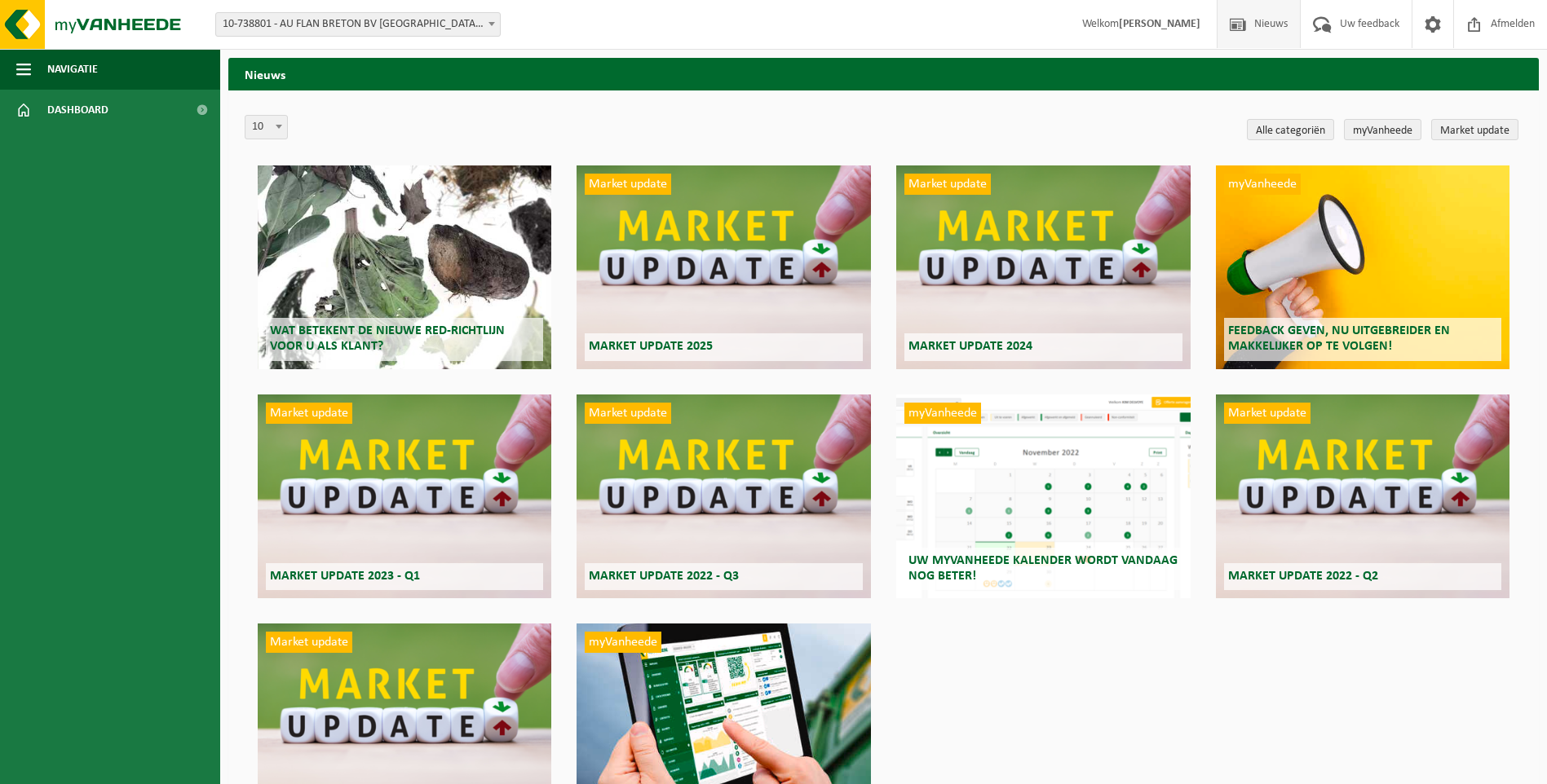
click at [455, 286] on div "Wat betekent de nieuwe RED-richtlijn voor u als klant?" at bounding box center [405, 267] width 294 height 204
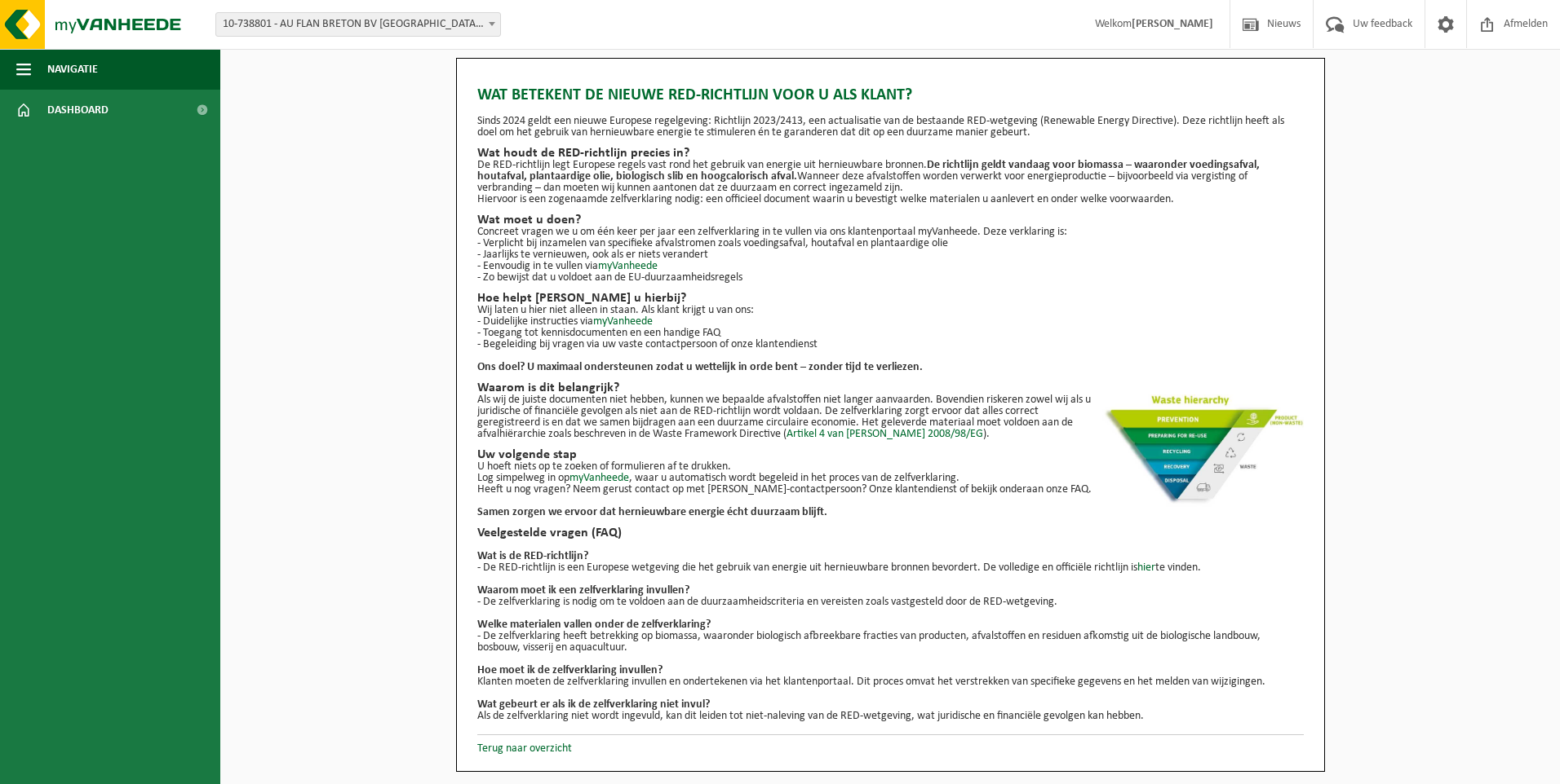
click at [489, 23] on b at bounding box center [491, 24] width 6 height 4
click at [24, 70] on span "button" at bounding box center [23, 70] width 14 height 41
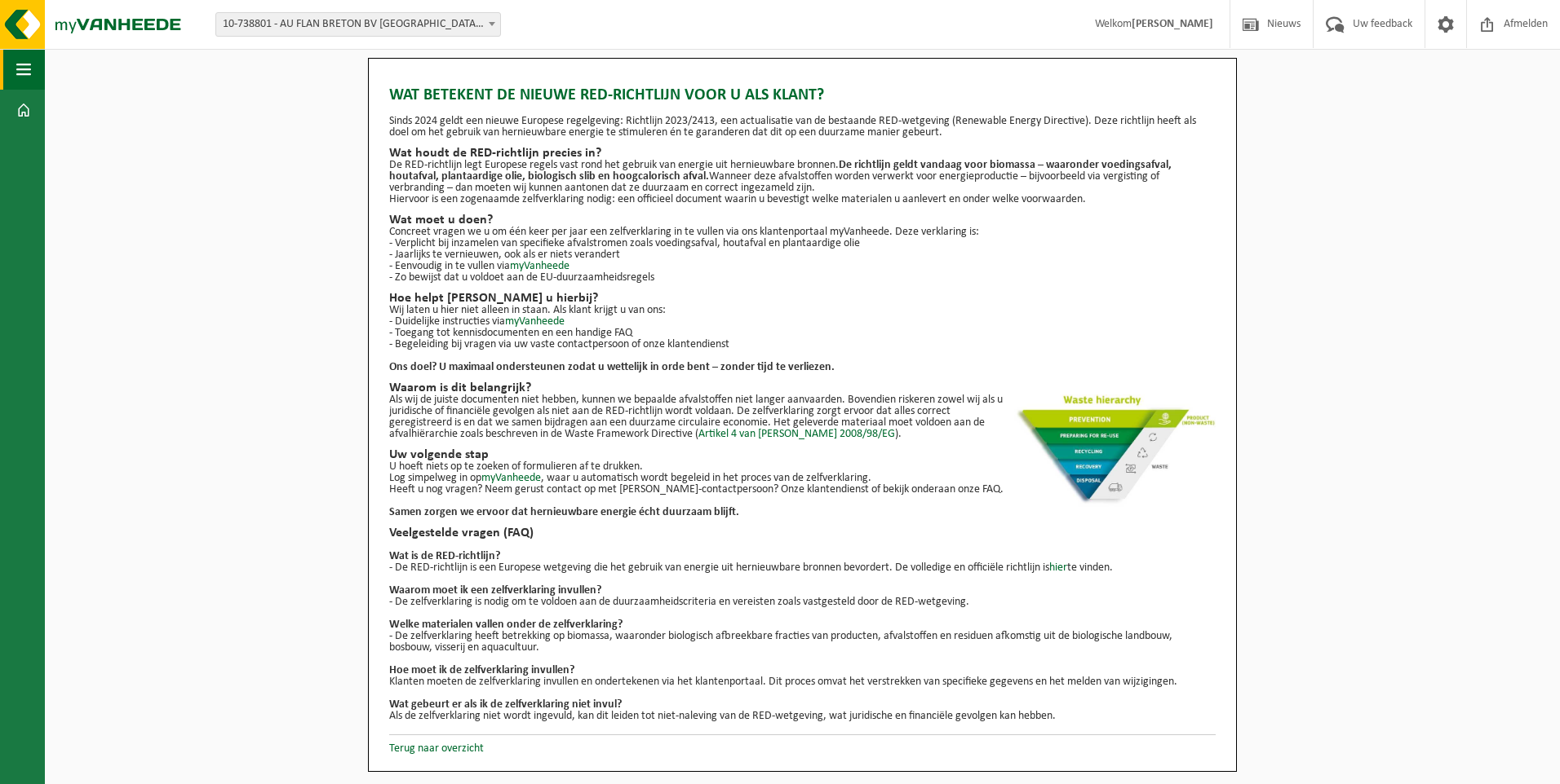
click at [24, 70] on span "button" at bounding box center [23, 70] width 14 height 41
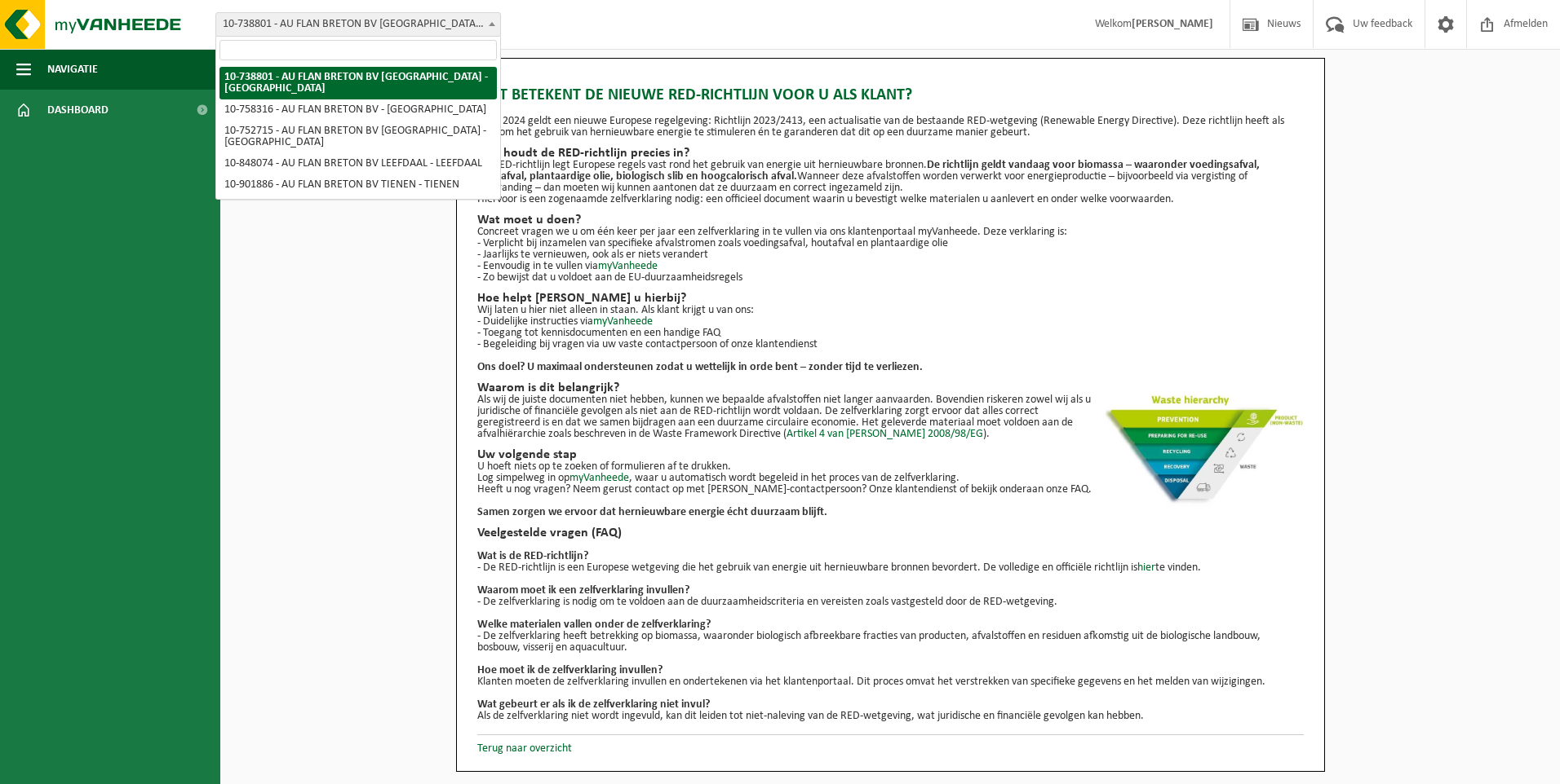
click at [495, 27] on span at bounding box center [491, 24] width 16 height 21
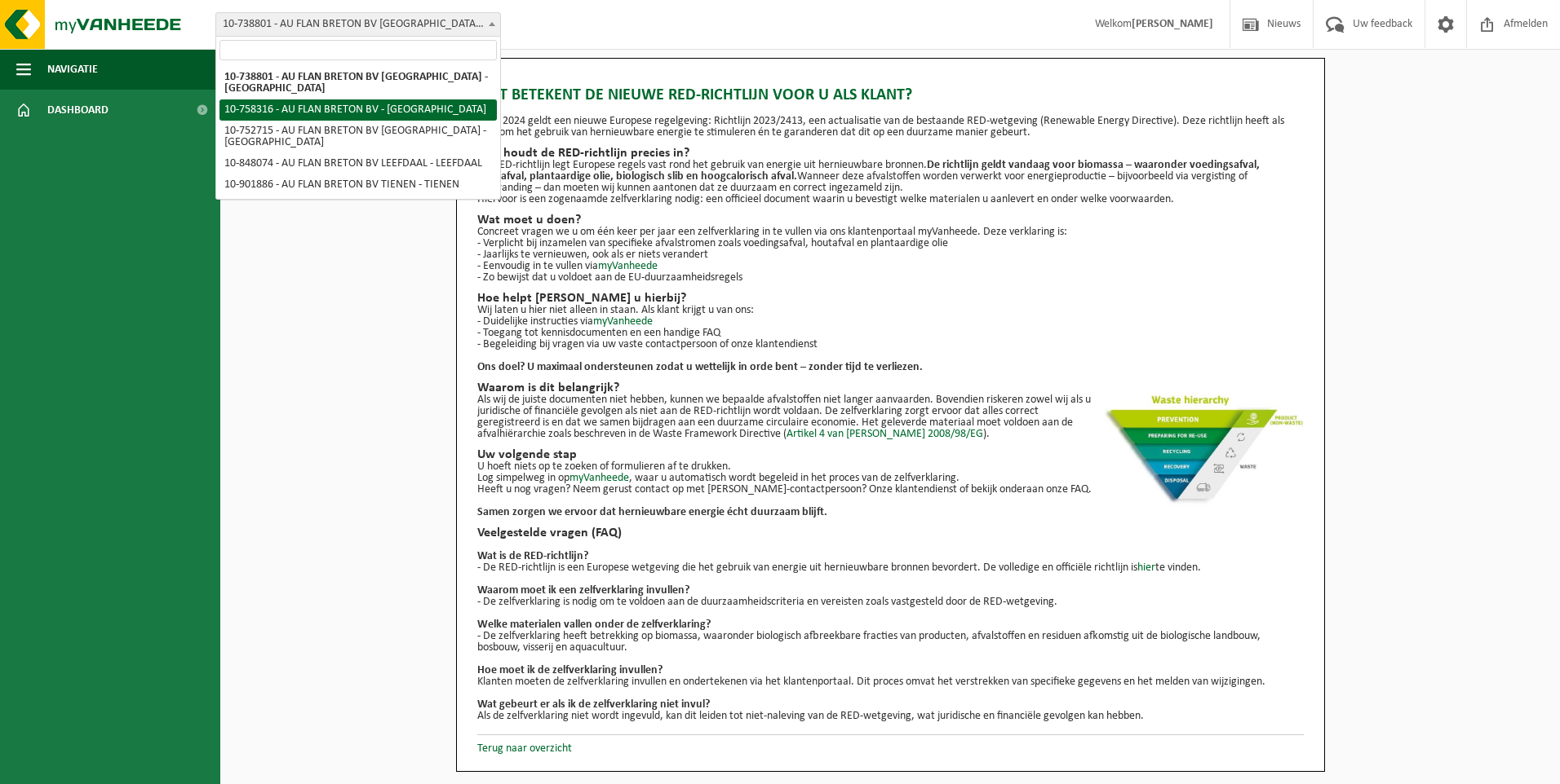
select select "17536"
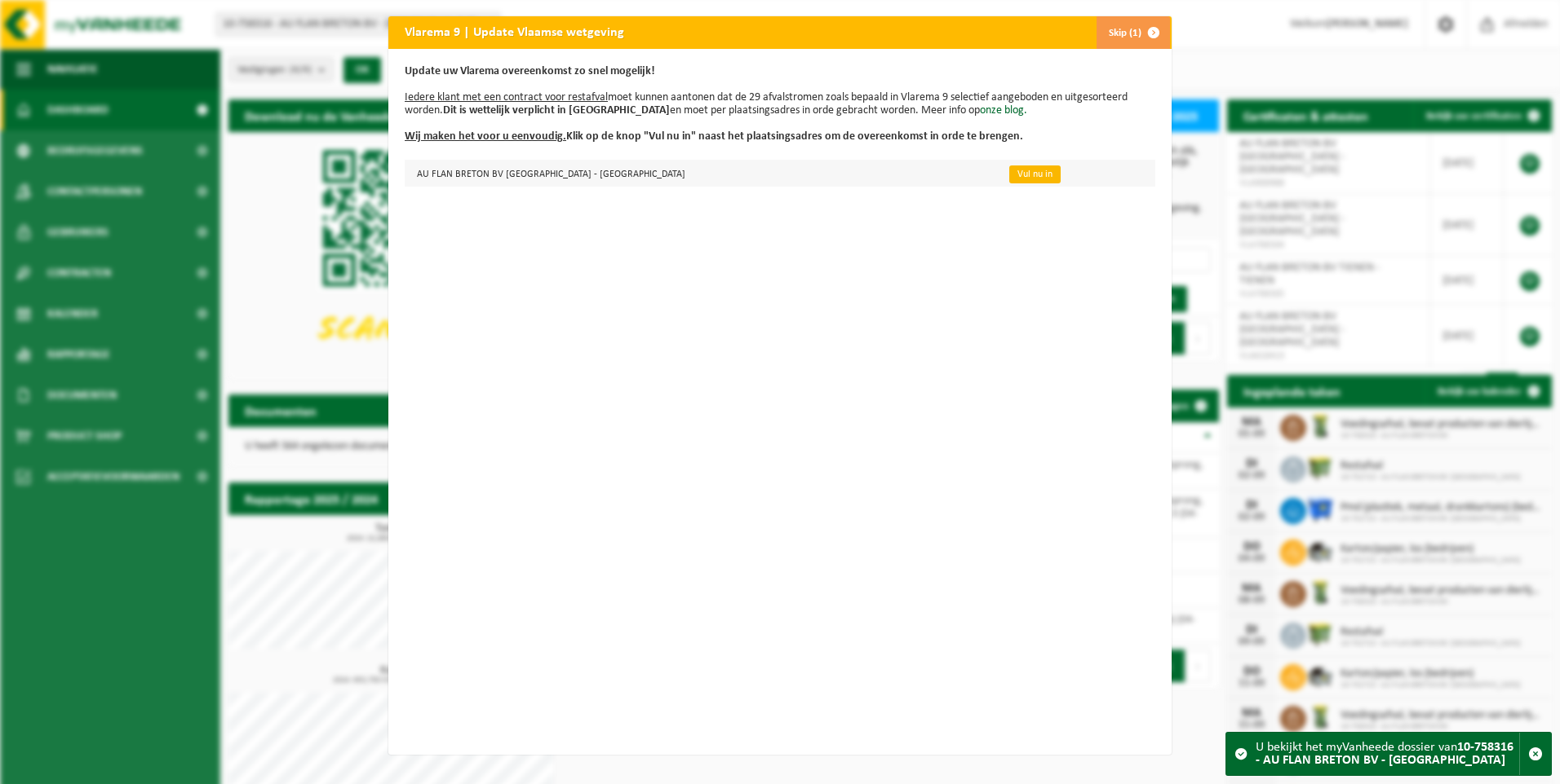
click at [1009, 176] on link "Vul nu in" at bounding box center [1035, 174] width 52 height 18
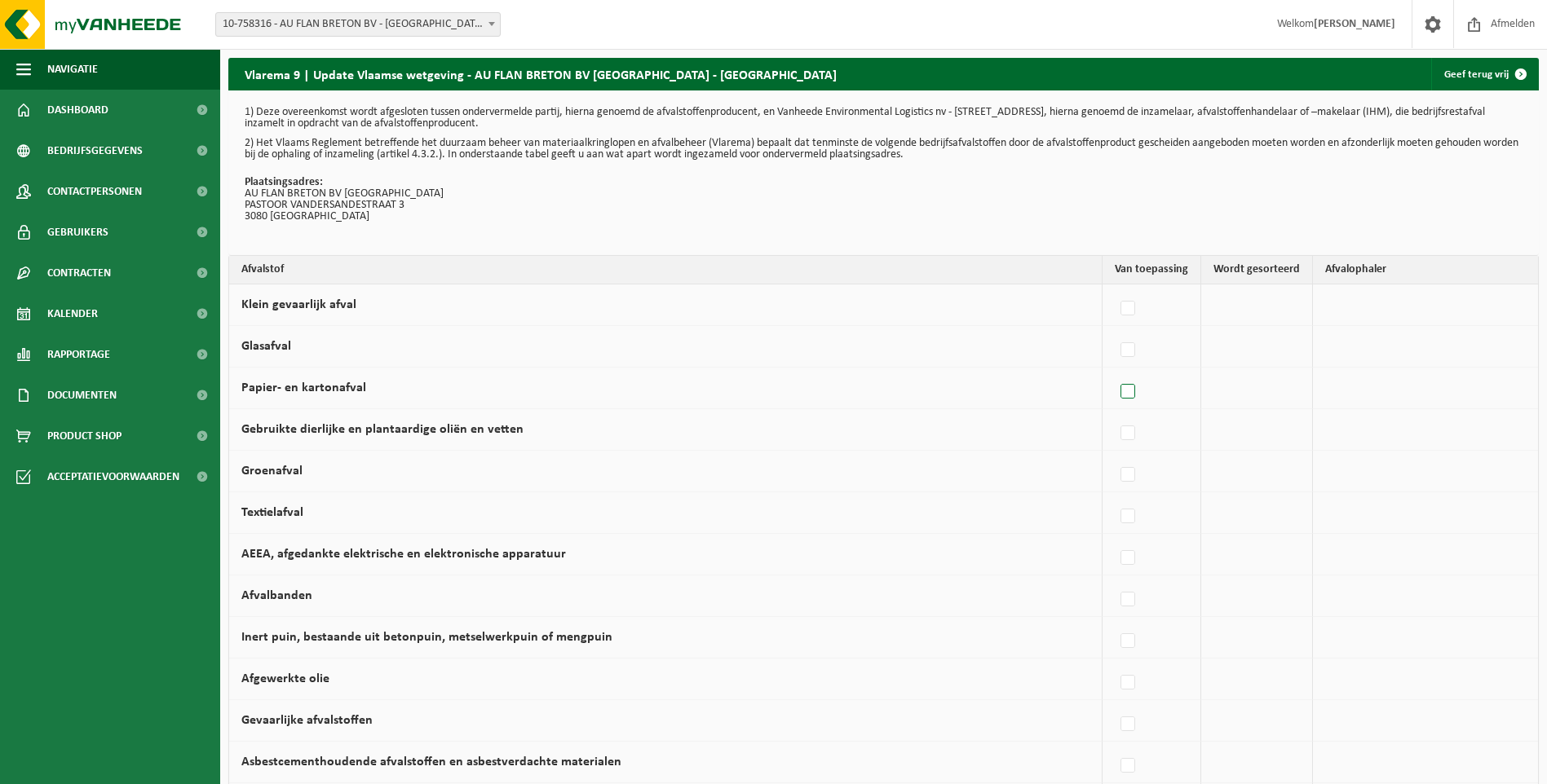
click at [1137, 387] on label at bounding box center [1129, 391] width 23 height 24
click at [1115, 371] on input "Papier- en kartonafval" at bounding box center [1114, 371] width 1 height 1
checkbox input "true"
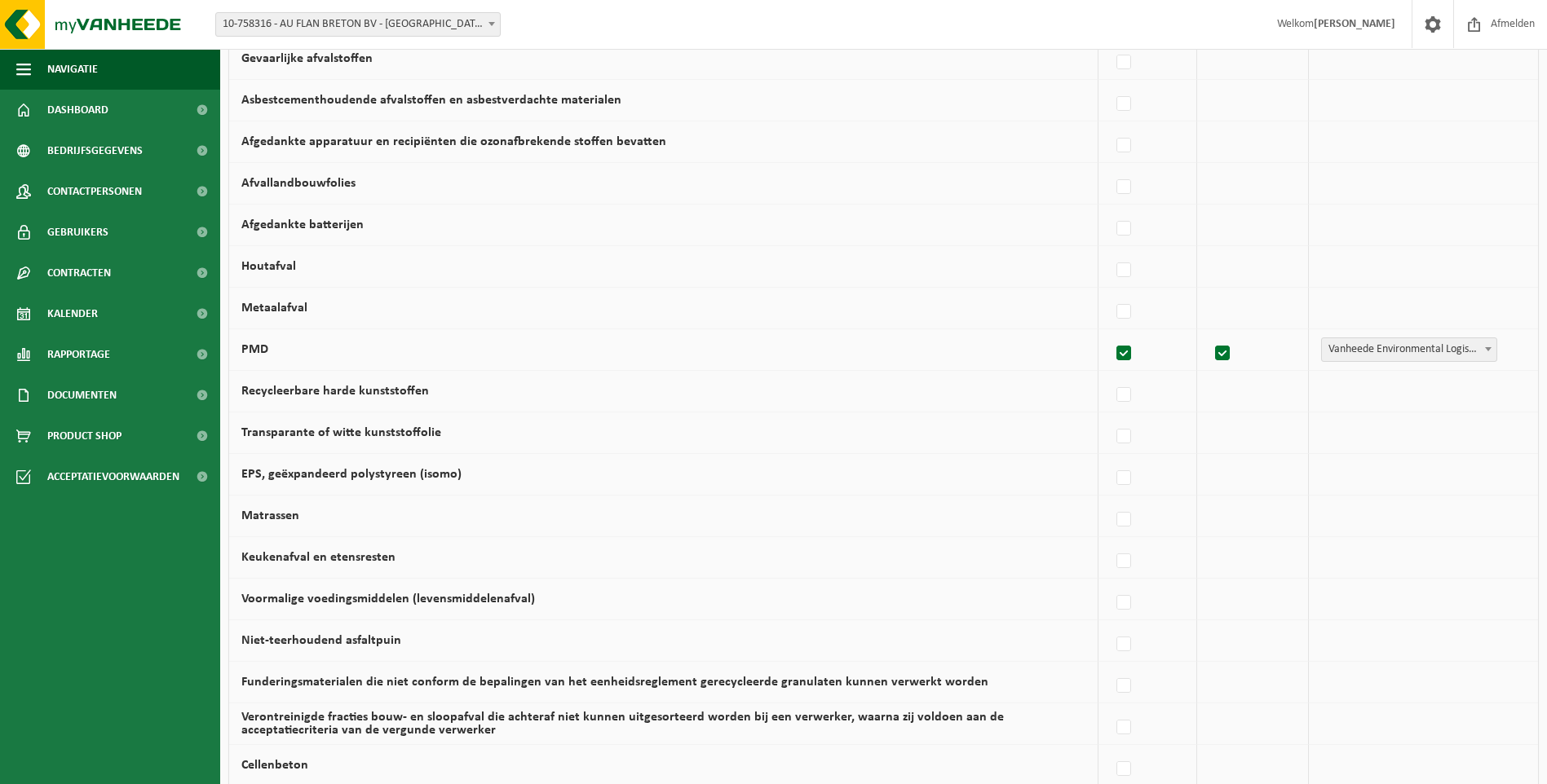
scroll to position [744, 0]
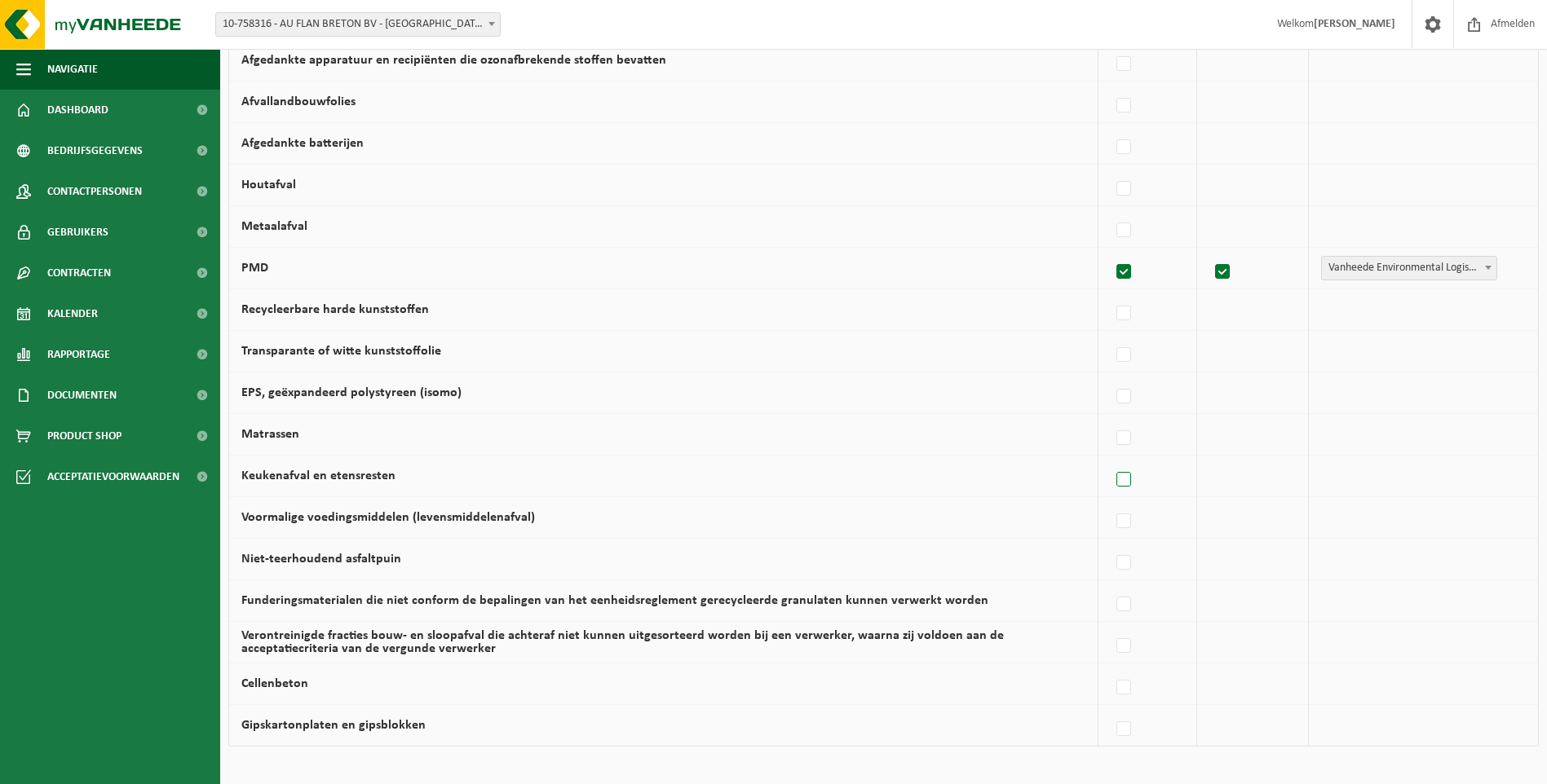
click at [1123, 476] on label at bounding box center [1125, 480] width 23 height 24
click at [1111, 460] on input "Keukenafval en etensresten" at bounding box center [1110, 459] width 1 height 1
checkbox input "true"
click at [1123, 476] on label at bounding box center [1125, 480] width 23 height 24
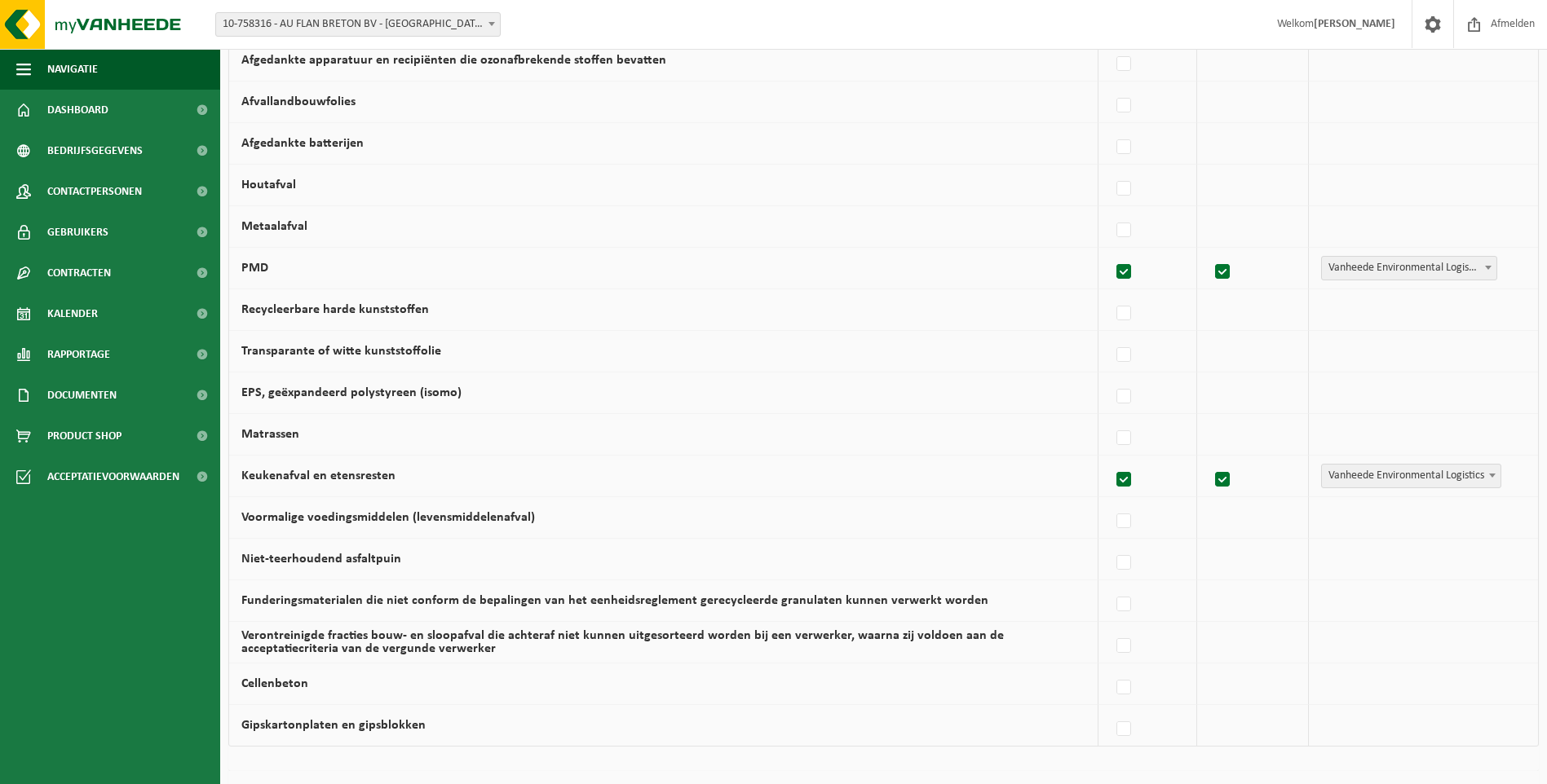
click at [1111, 460] on input "Keukenafval en etensresten" at bounding box center [1110, 459] width 1 height 1
checkbox input "false"
click at [1129, 521] on label at bounding box center [1125, 521] width 23 height 24
click at [1111, 502] on input "Voormalige voedingsmiddelen (levensmiddelenafval)" at bounding box center [1110, 501] width 1 height 1
checkbox input "true"
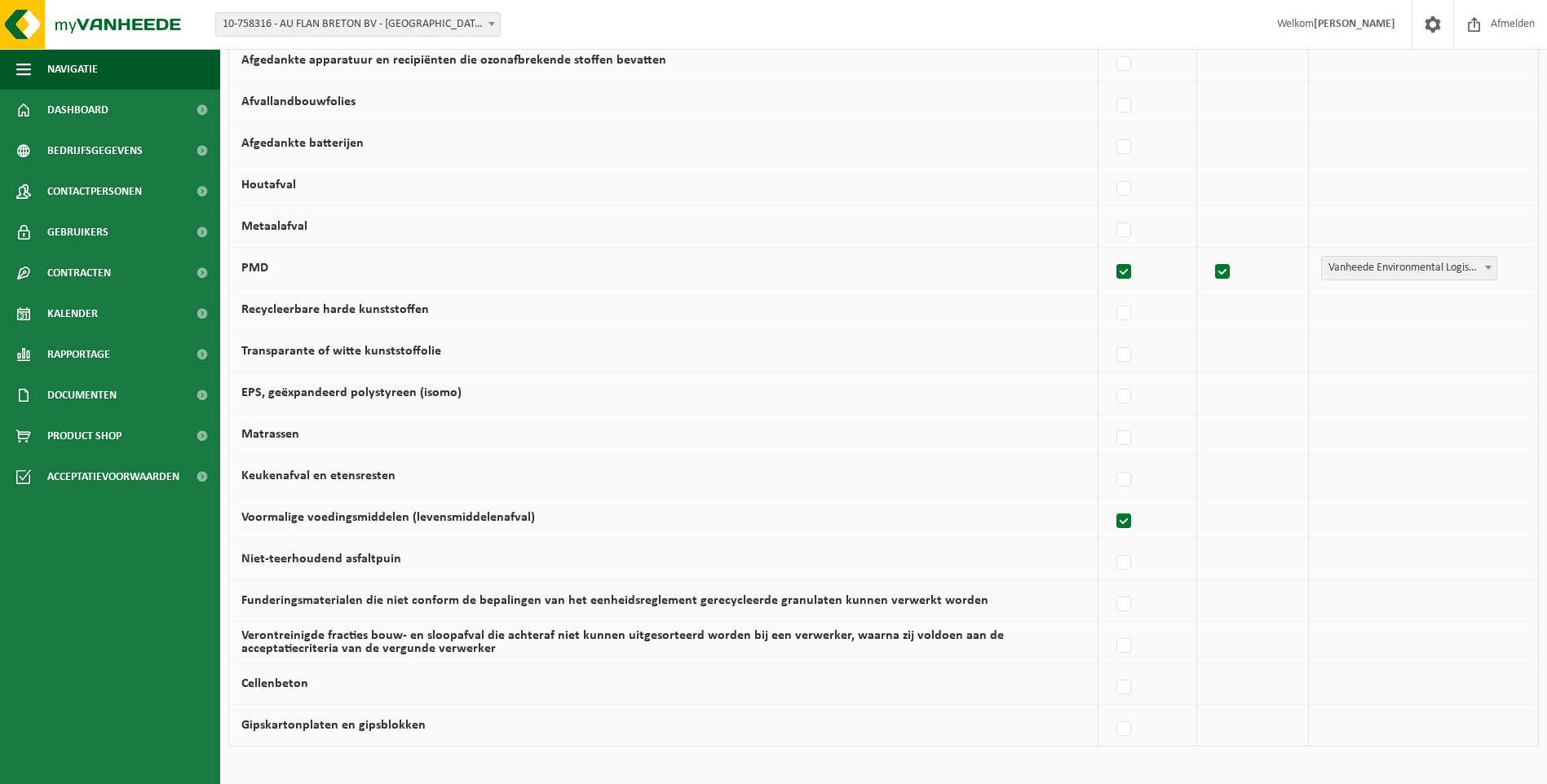
checkbox input "true"
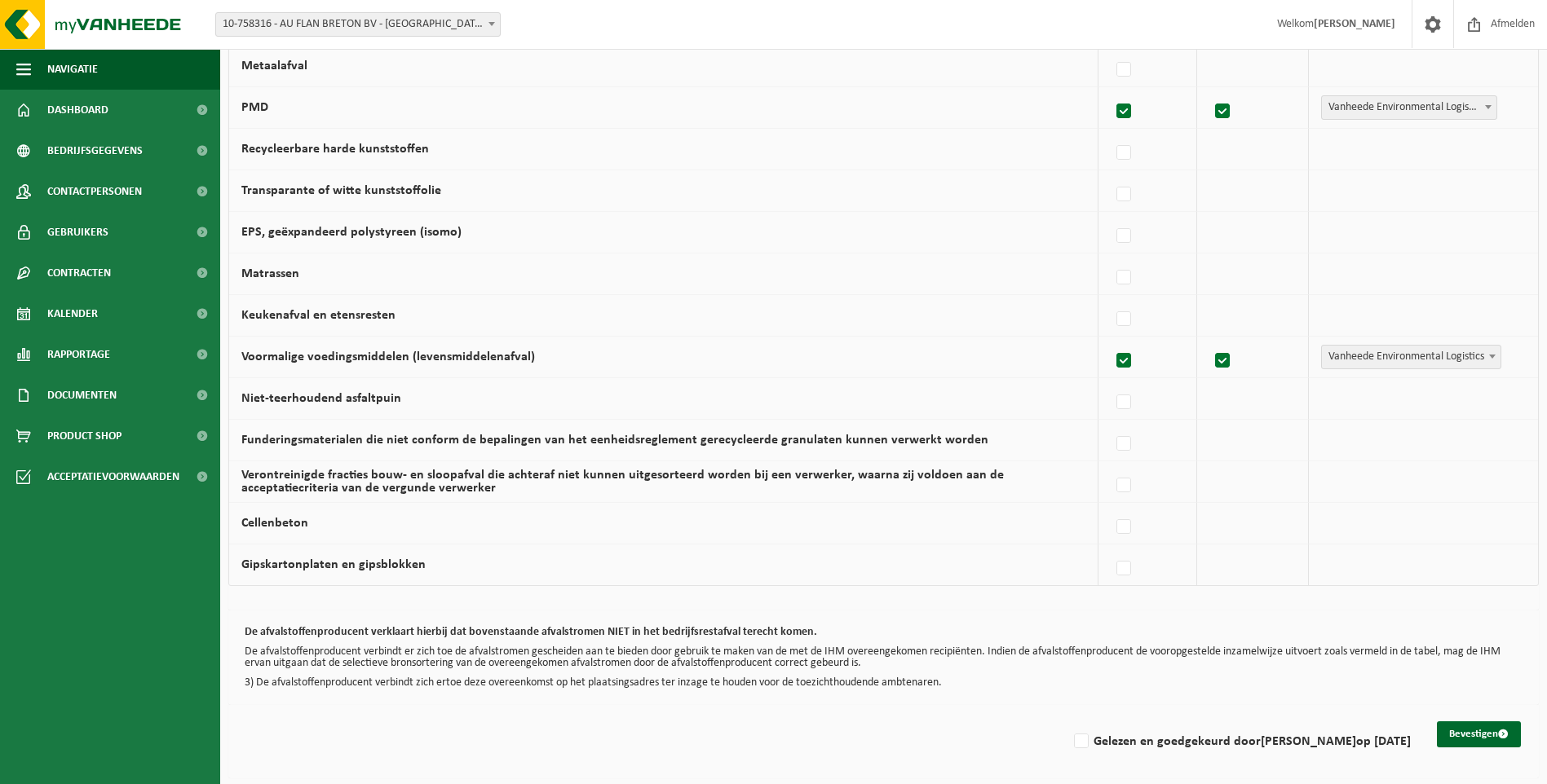
scroll to position [906, 0]
click at [1129, 352] on label at bounding box center [1125, 358] width 23 height 24
click at [1111, 338] on input "Voormalige voedingsmiddelen (levensmiddelenafval)" at bounding box center [1110, 338] width 1 height 1
checkbox input "false"
click at [1464, 730] on button "Bevestigen" at bounding box center [1479, 731] width 84 height 26
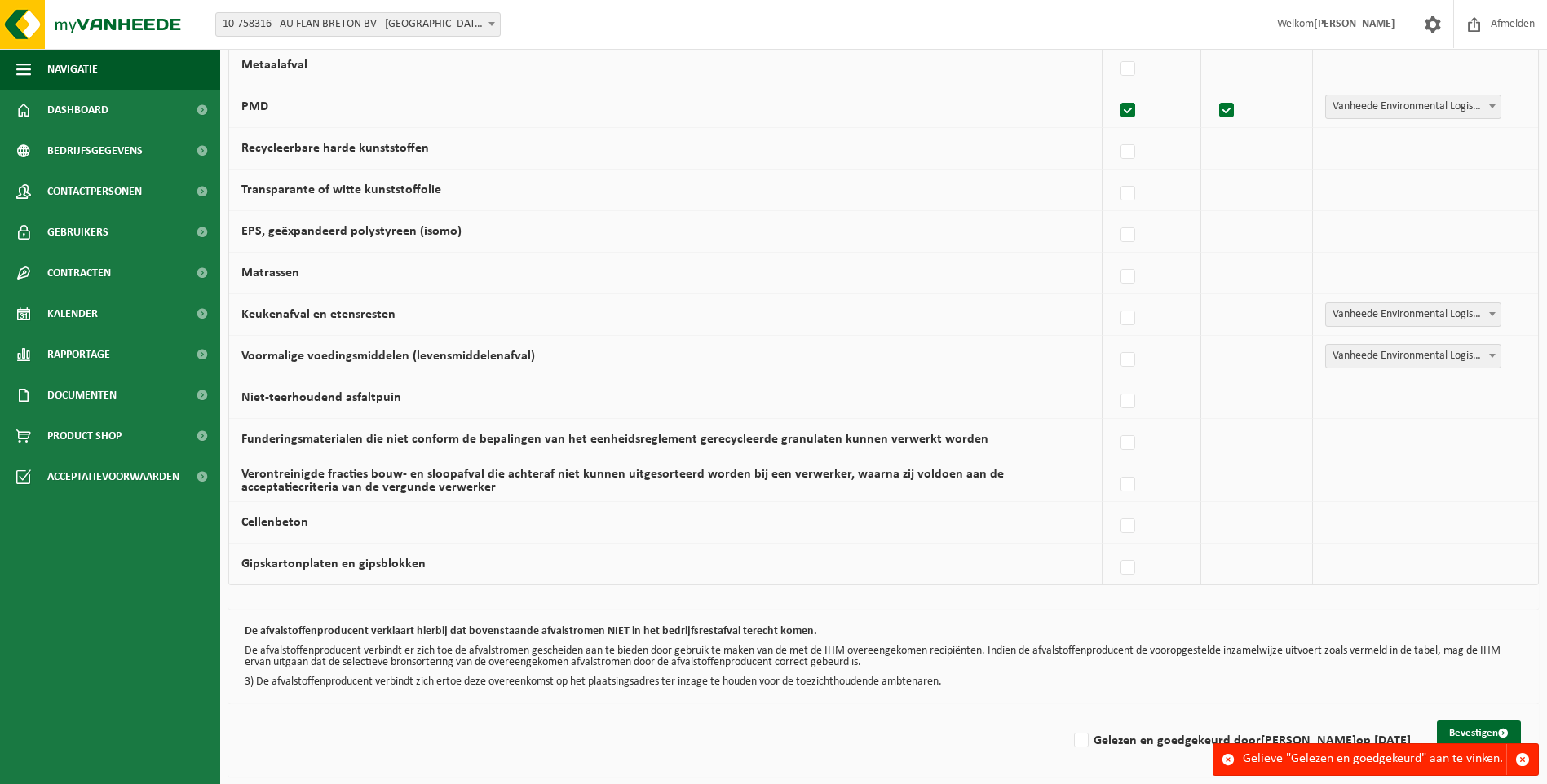
scroll to position [906, 0]
click at [1071, 737] on label "Gelezen en goedgekeurd door FREDERIK DELRUE op 30/08/25" at bounding box center [1241, 738] width 340 height 24
click at [1067, 719] on input "Gelezen en goedgekeurd door FREDERIK DELRUE op 30/08/25" at bounding box center [1067, 718] width 1 height 1
checkbox input "true"
click at [1468, 736] on button "Bevestigen" at bounding box center [1479, 731] width 84 height 26
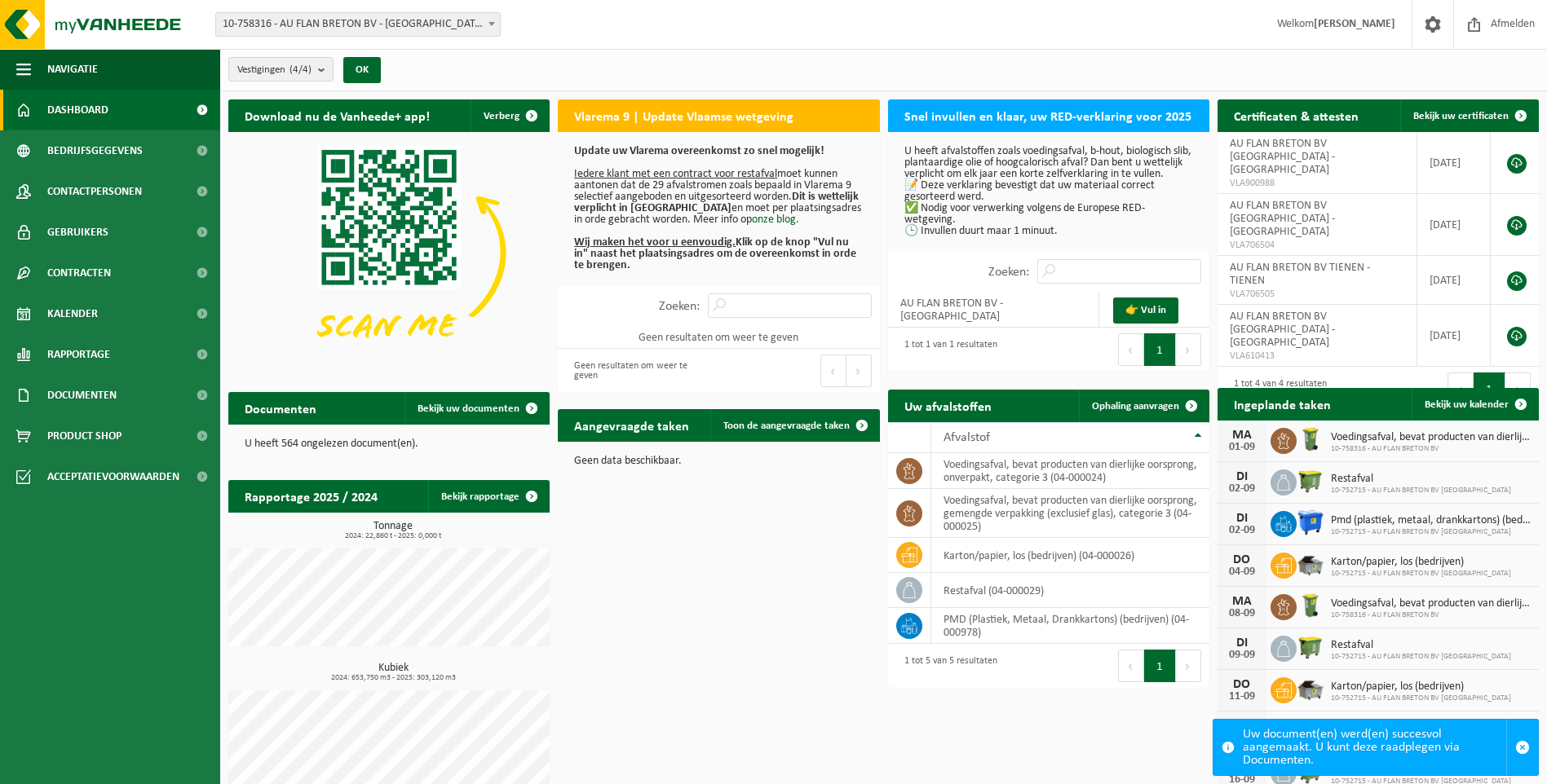
click at [497, 27] on span at bounding box center [491, 24] width 16 height 21
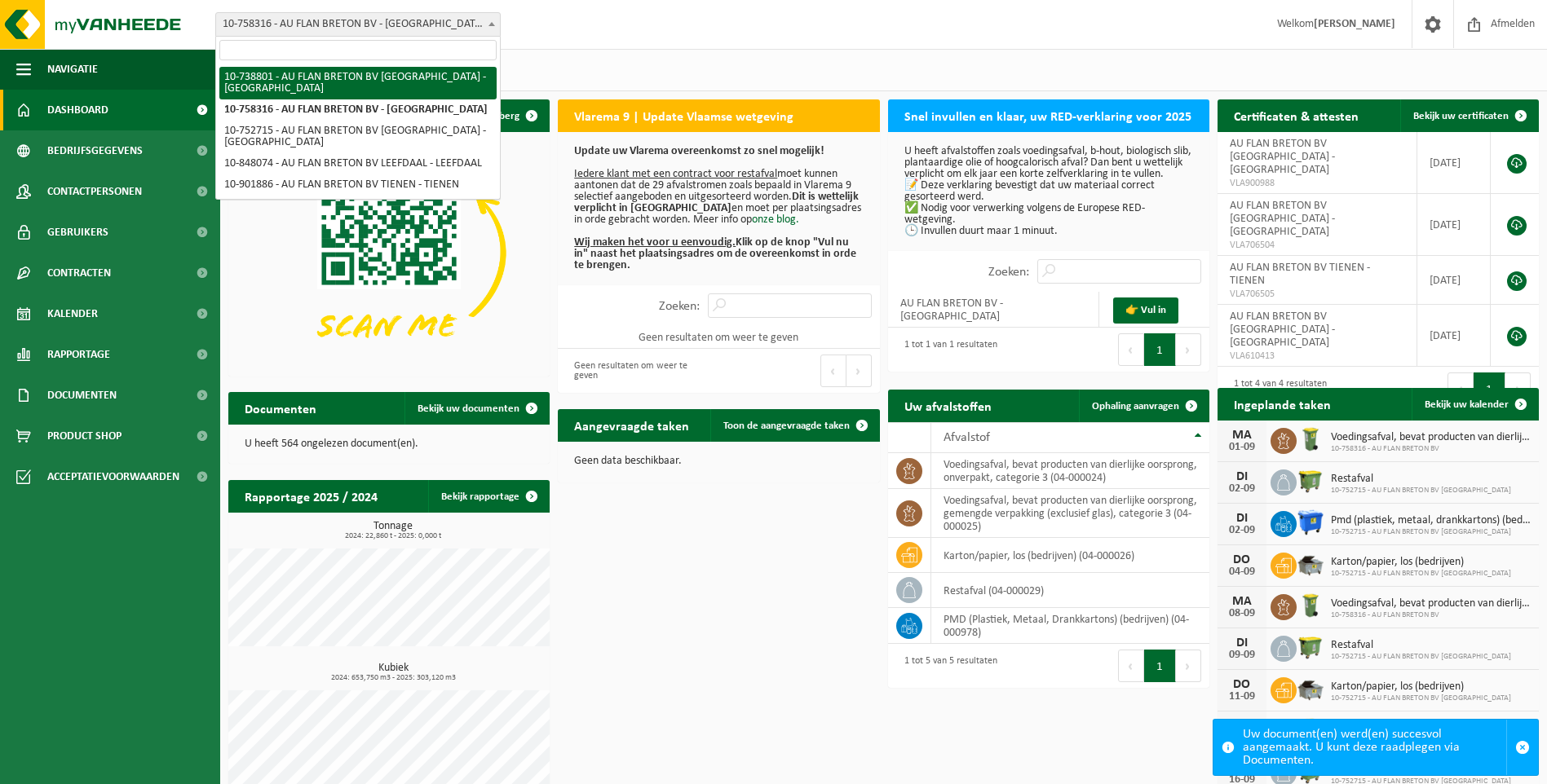
select select "17186"
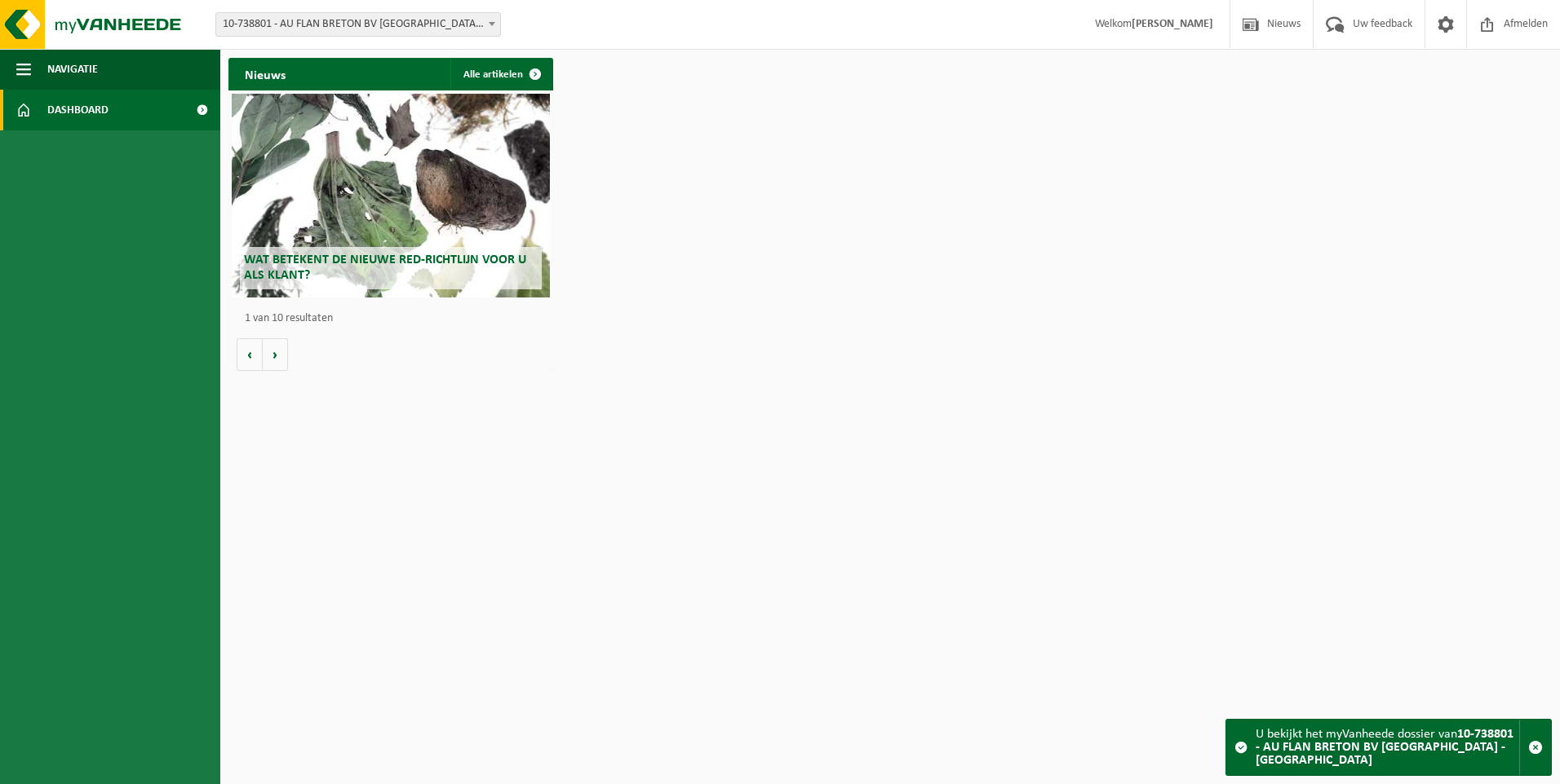
click at [465, 28] on span "10-738801 - AU FLAN BRETON BV [GEOGRAPHIC_DATA] - [GEOGRAPHIC_DATA]" at bounding box center [358, 25] width 284 height 23
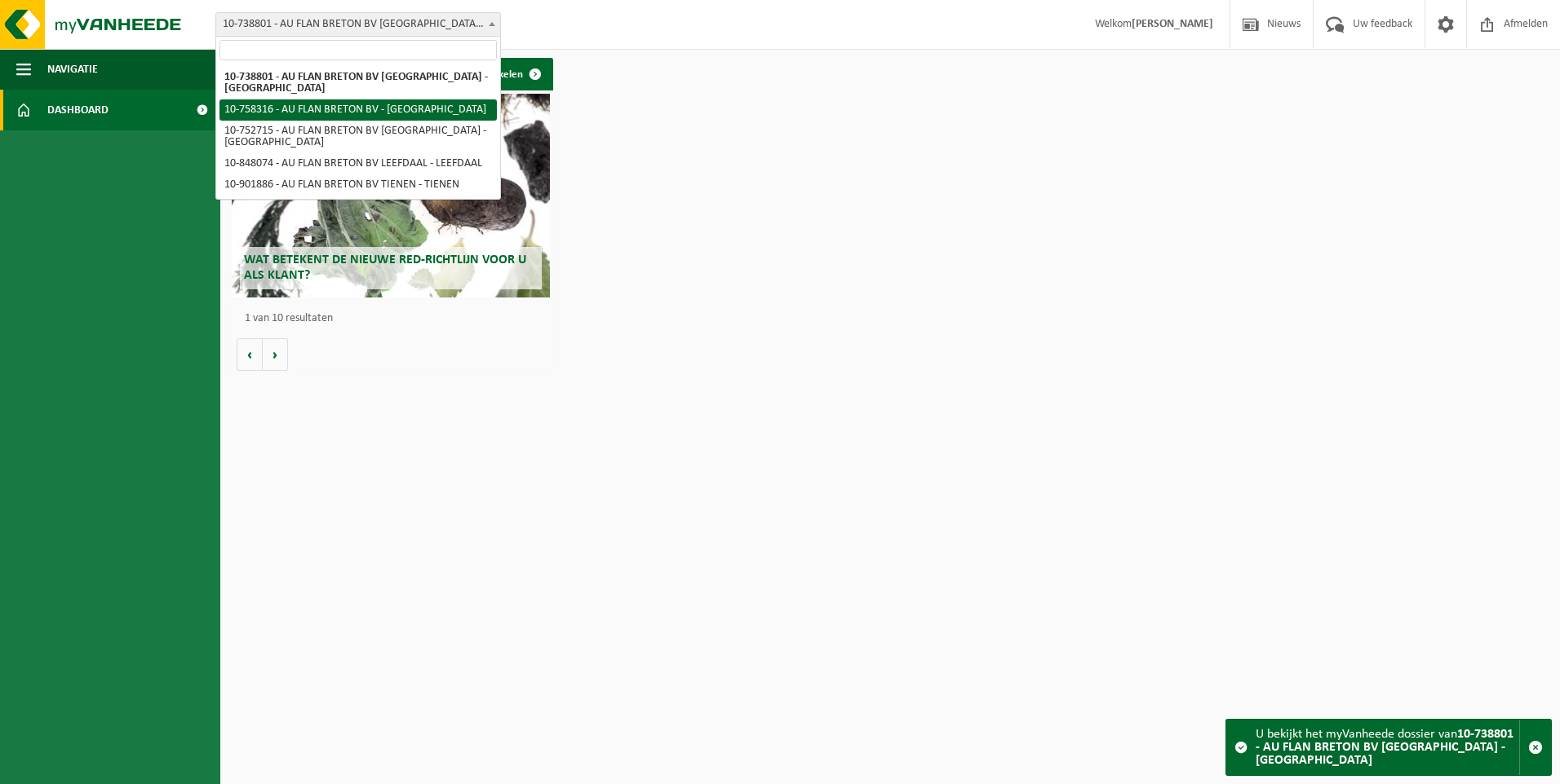
select select "17536"
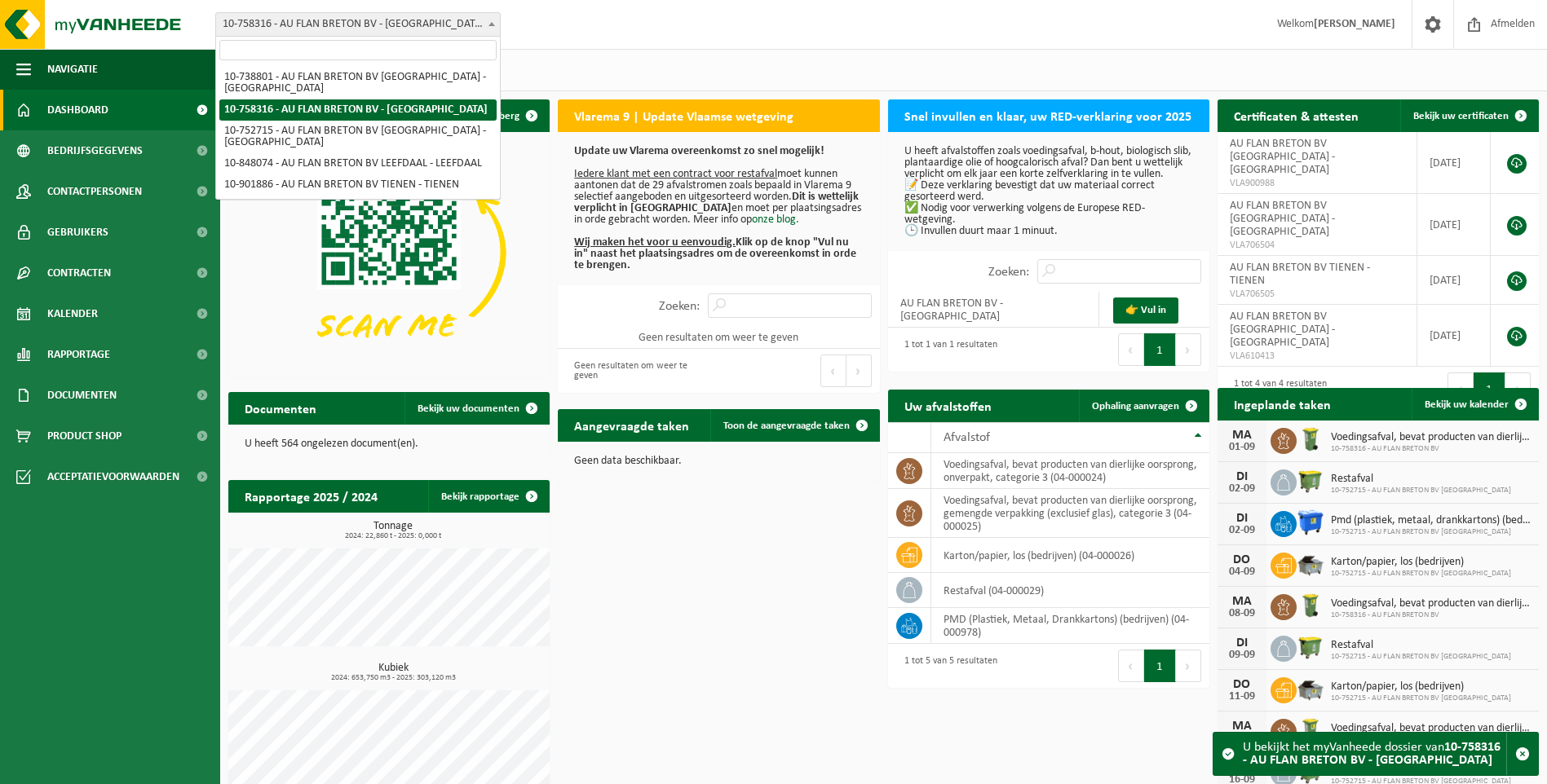
click at [492, 23] on b at bounding box center [491, 24] width 6 height 4
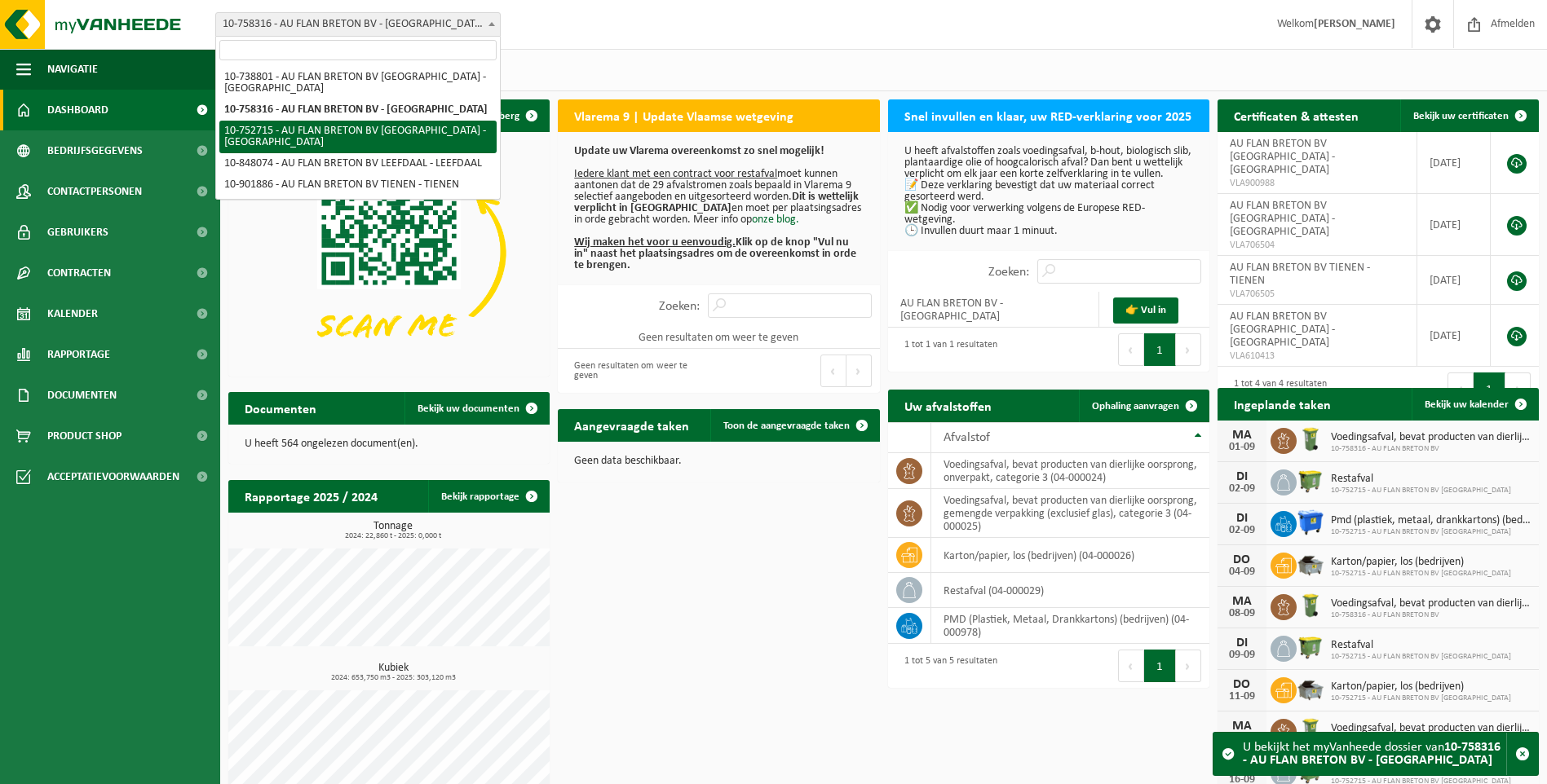
select select "17426"
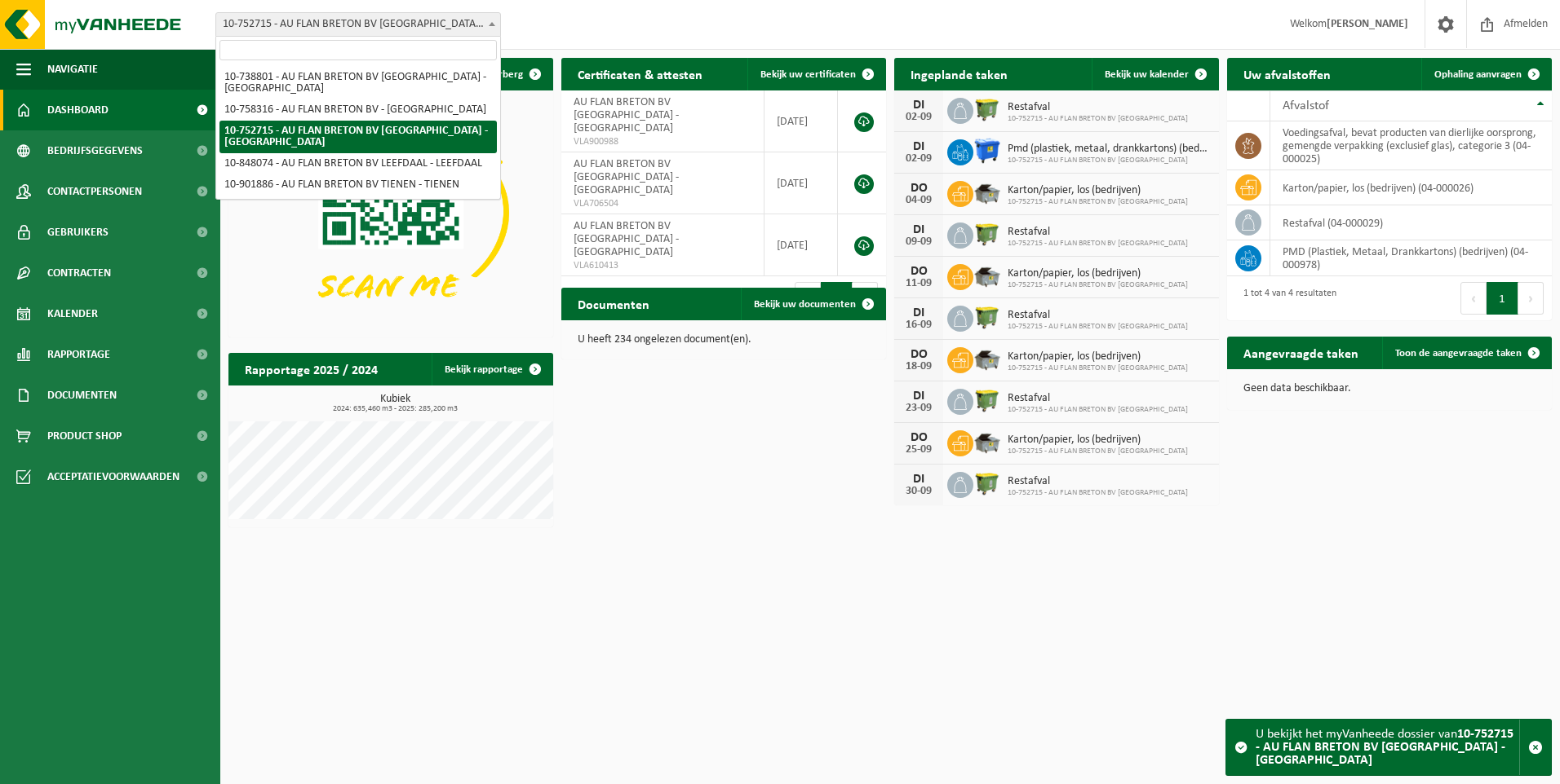
click at [489, 29] on span at bounding box center [491, 24] width 16 height 21
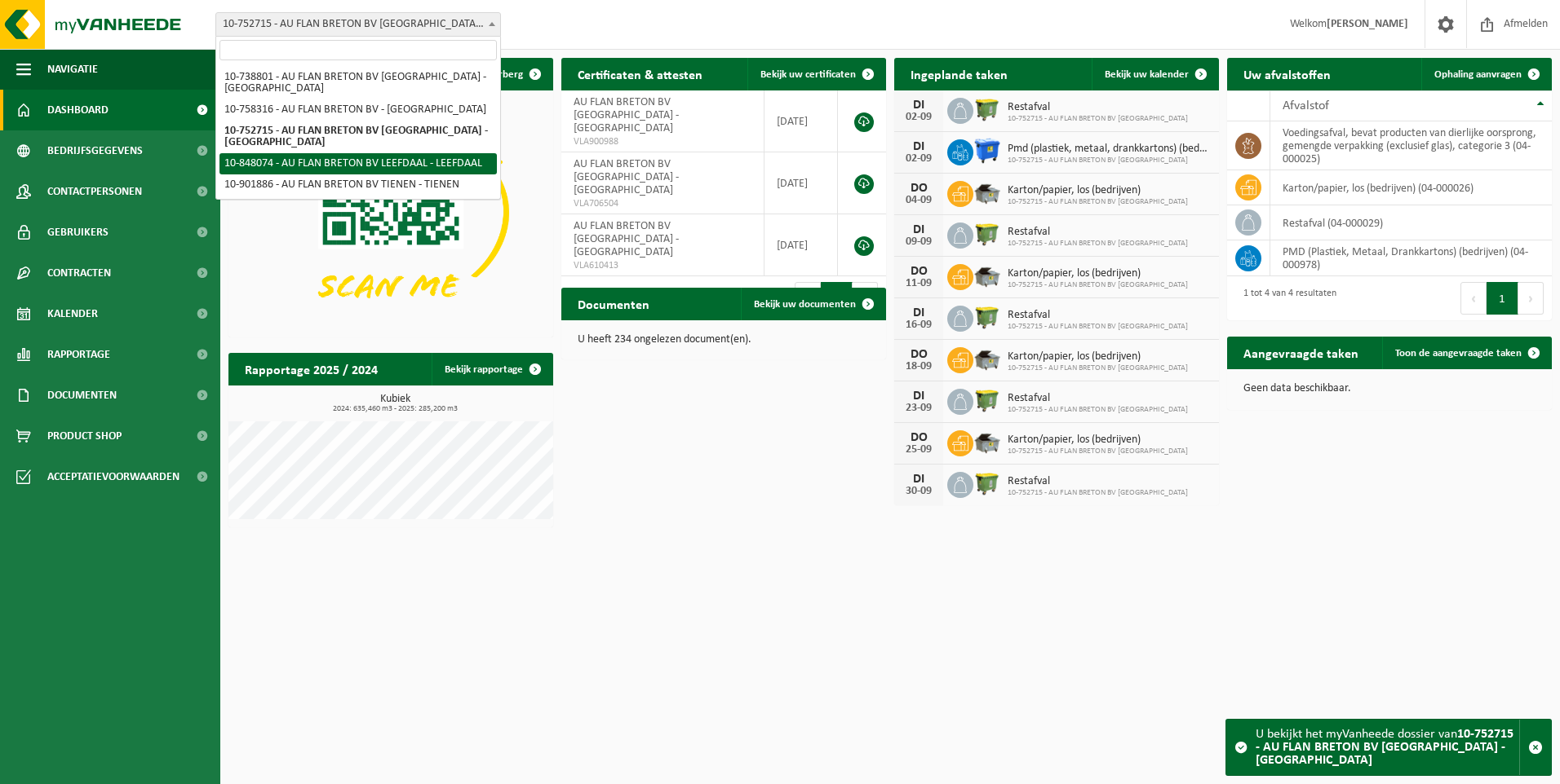
select select "95349"
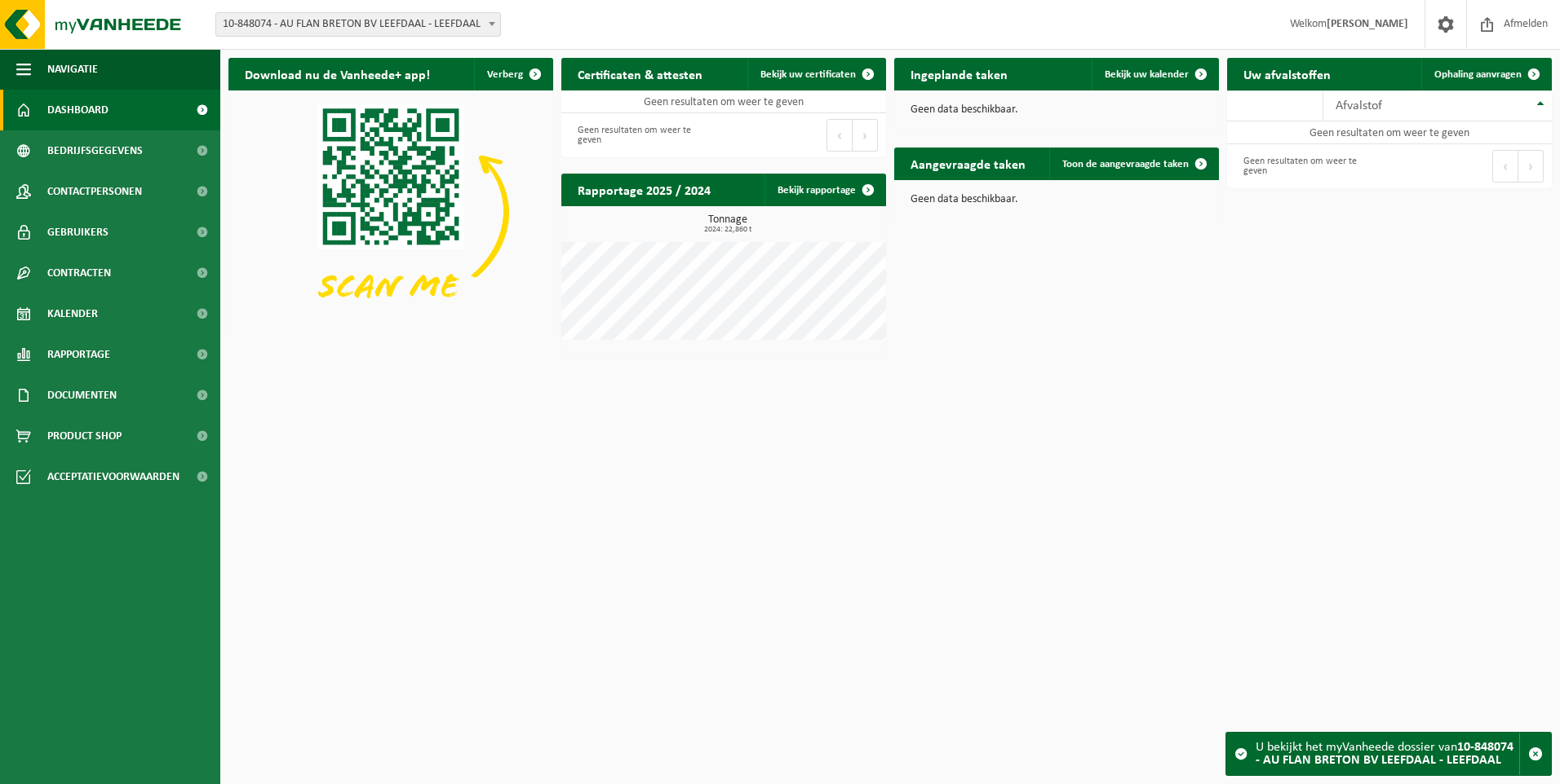
click at [478, 27] on span "10-848074 - AU FLAN BRETON BV LEEFDAAL - LEEFDAAL" at bounding box center [358, 25] width 284 height 23
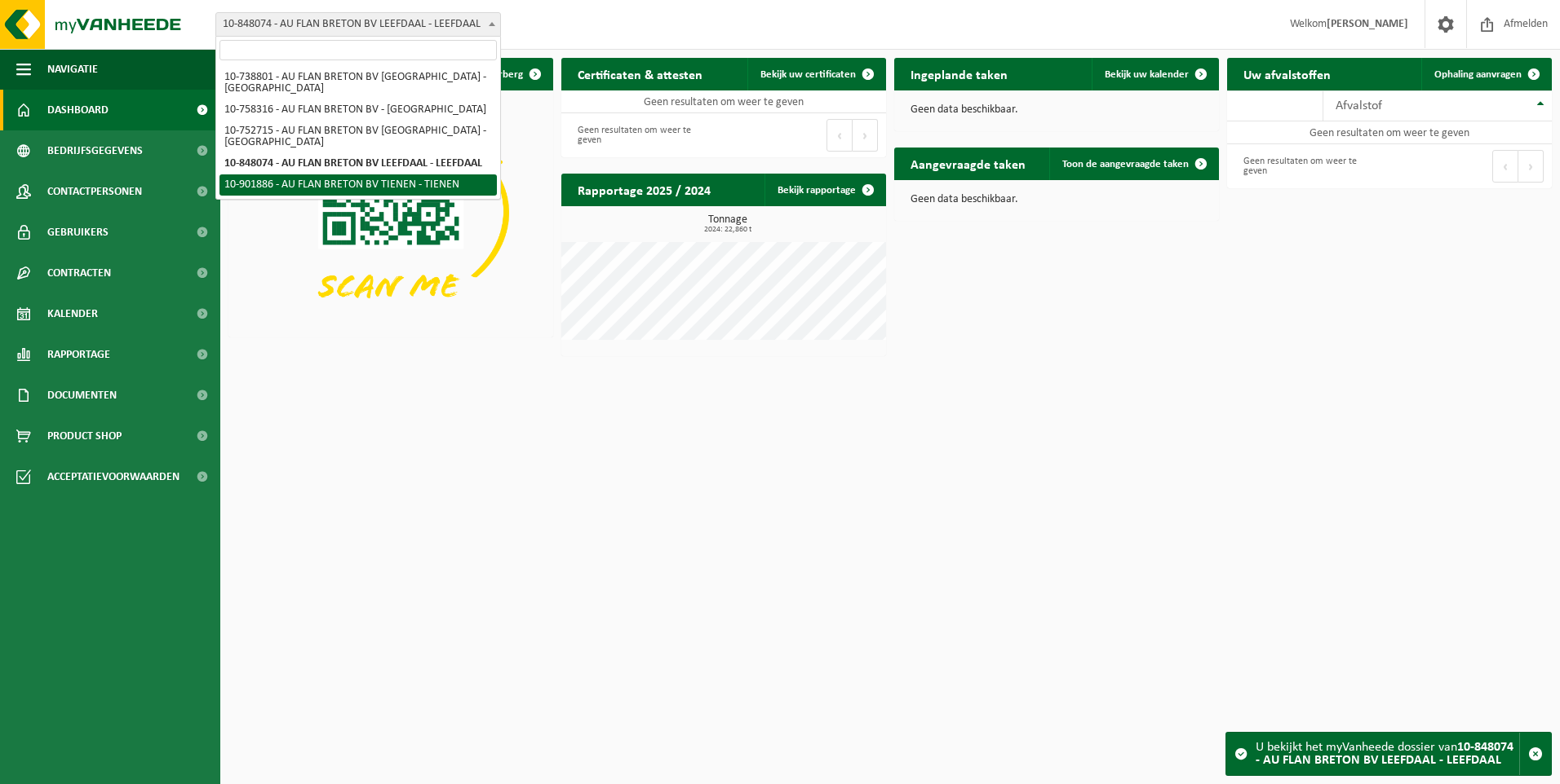
select select "119794"
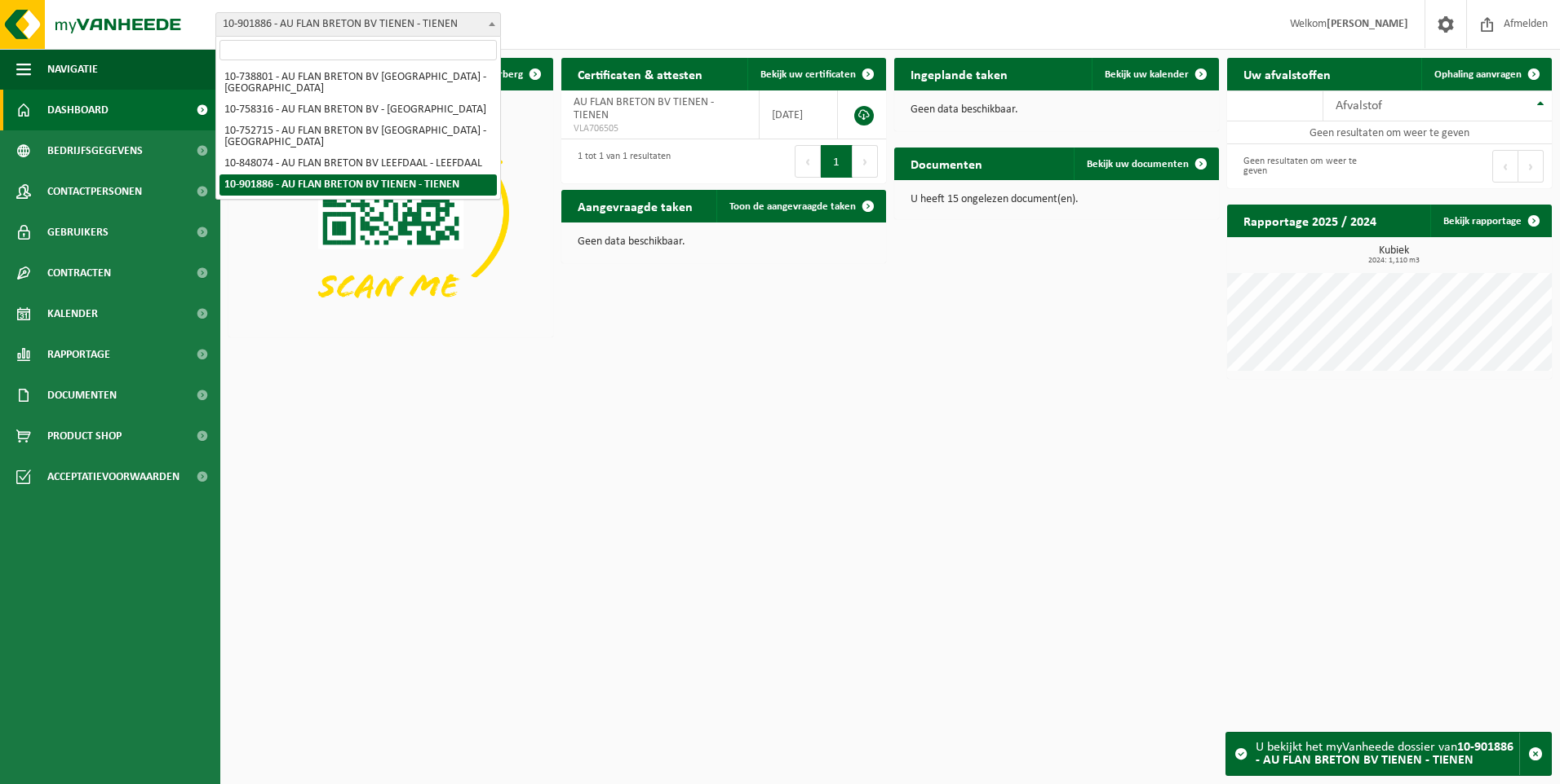
click at [467, 21] on span "10-901886 - AU FLAN BRETON BV TIENEN - TIENEN" at bounding box center [358, 25] width 284 height 23
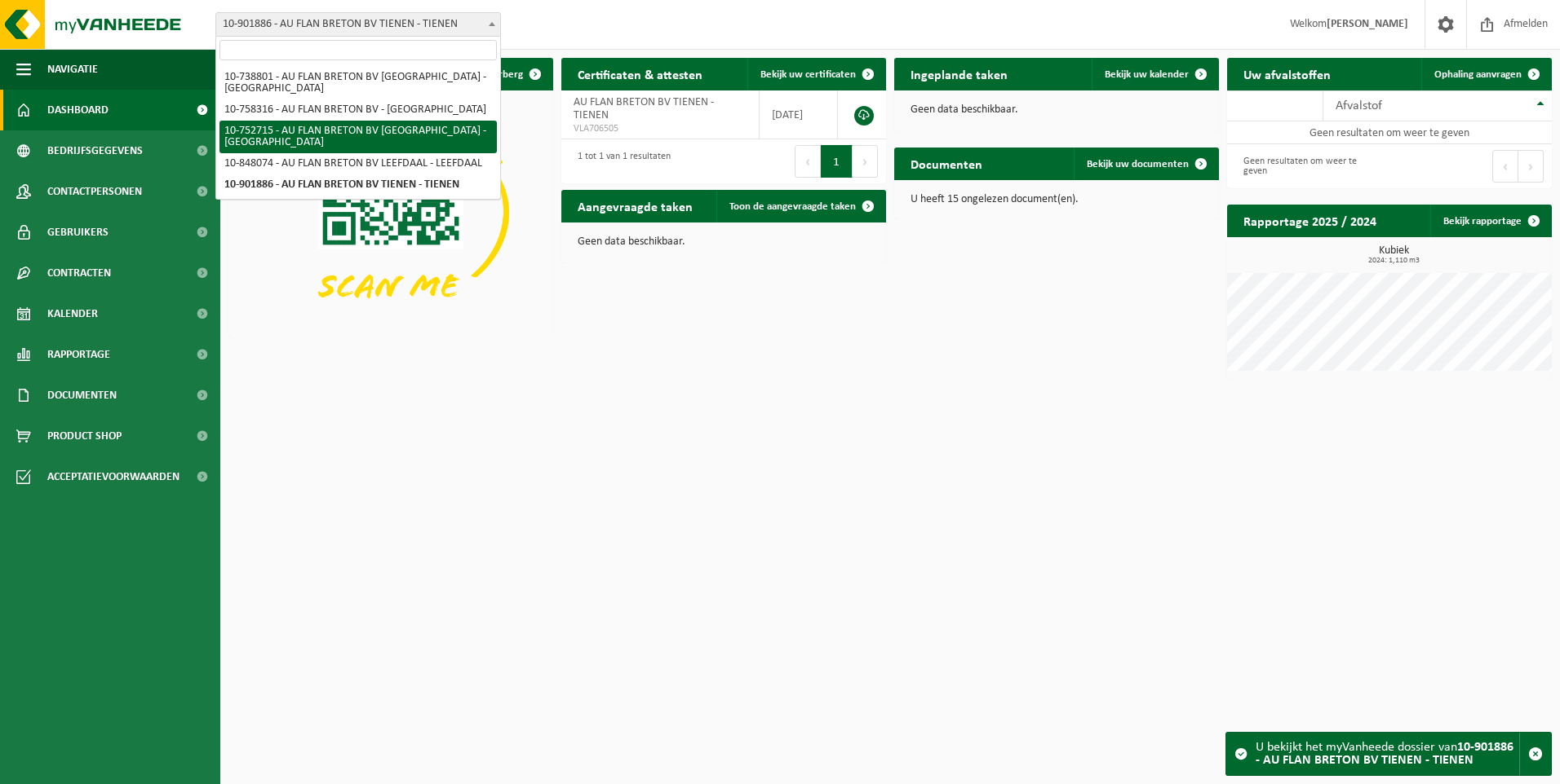
select select "17426"
